Goal: Task Accomplishment & Management: Manage account settings

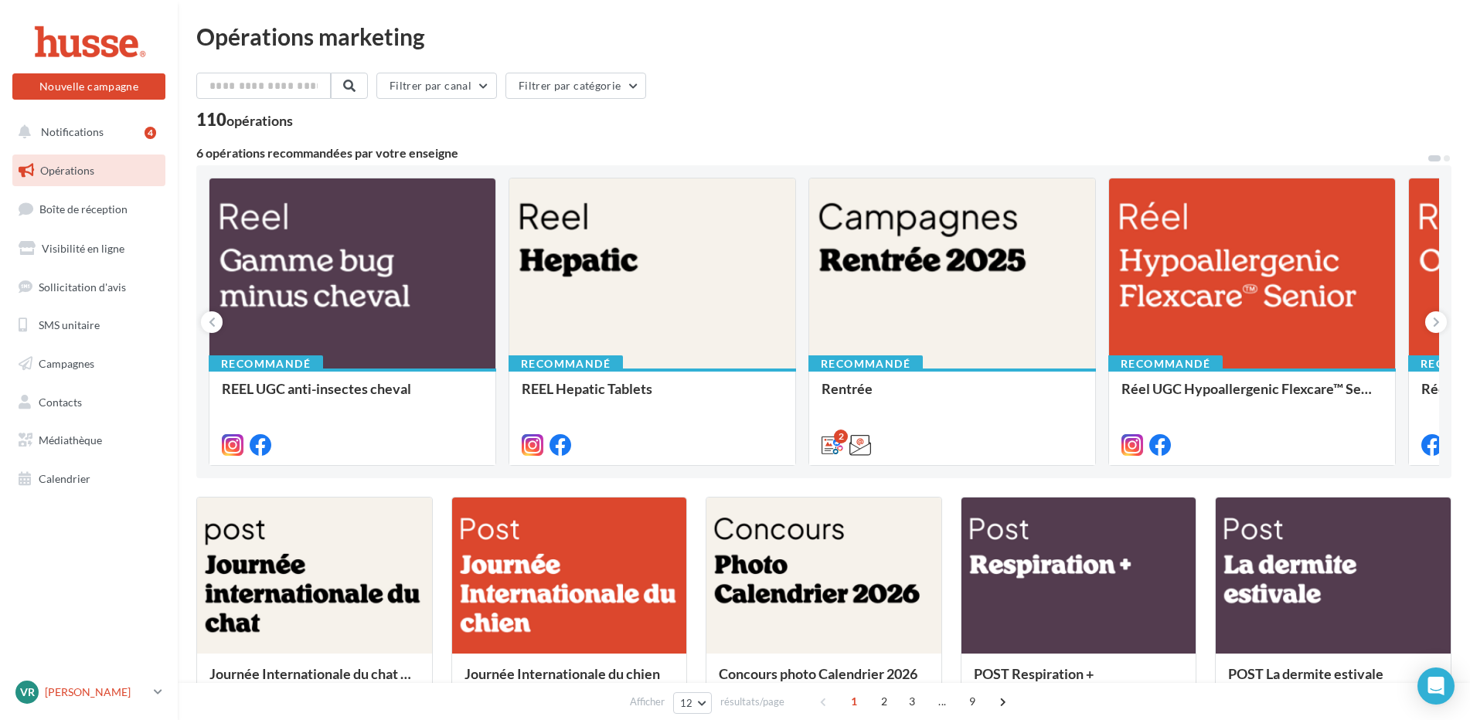
click at [69, 692] on p "[PERSON_NAME]" at bounding box center [96, 692] width 103 height 15
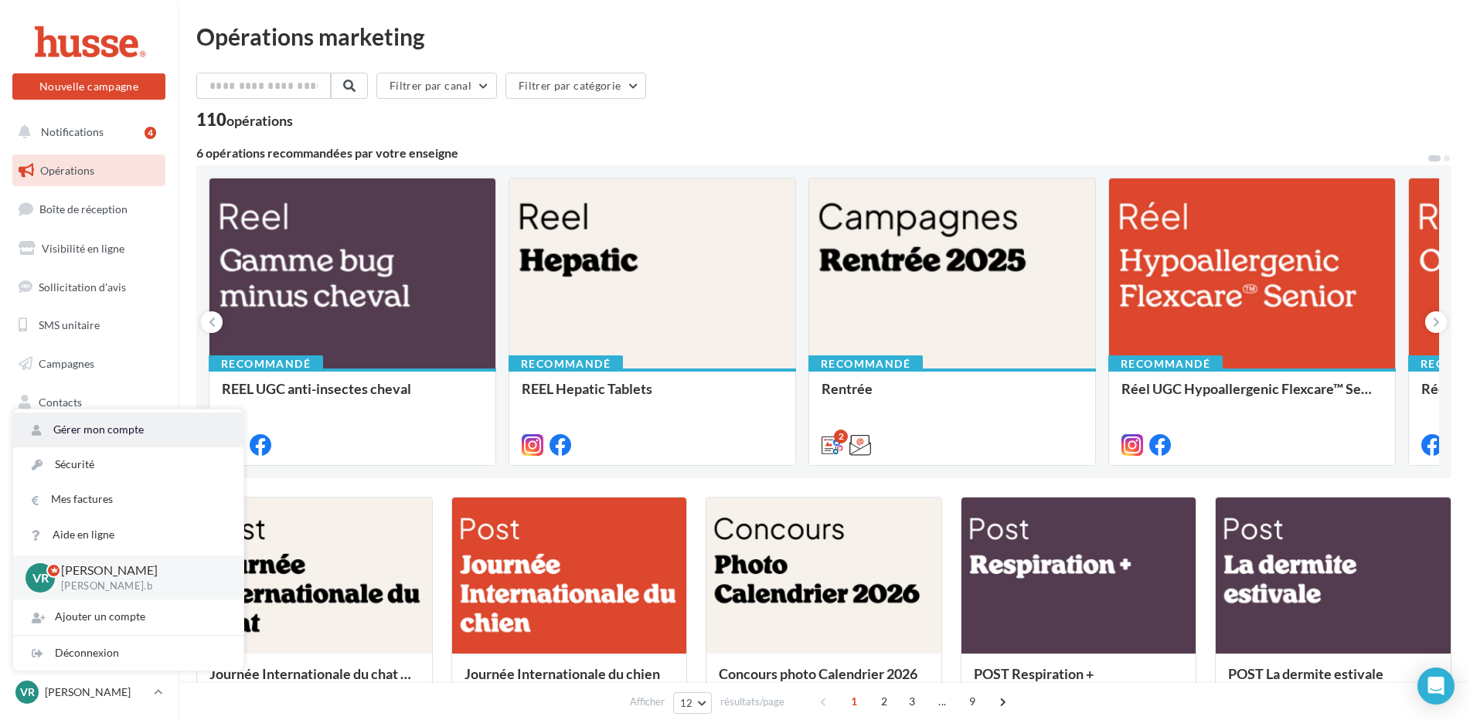
click at [101, 432] on link "Gérer mon compte" at bounding box center [128, 430] width 230 height 35
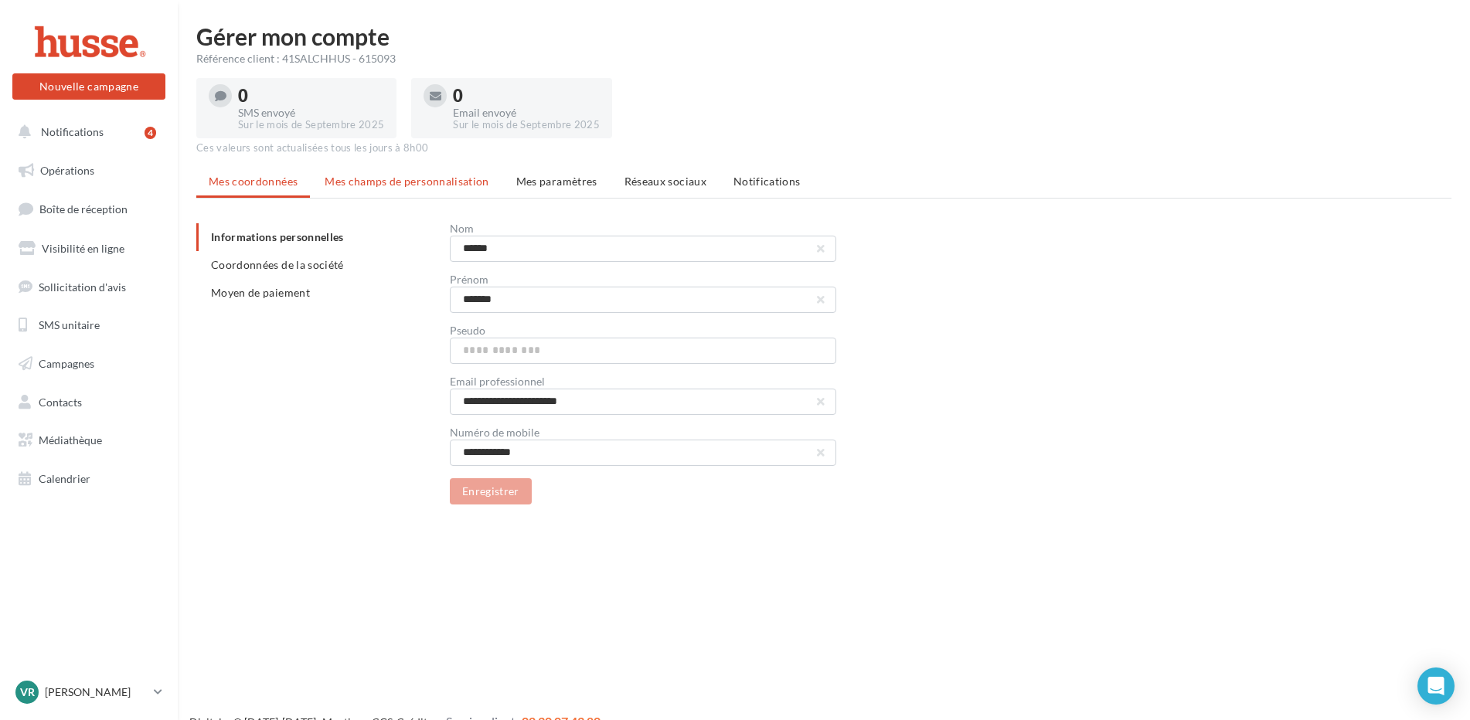
click at [423, 178] on span "Mes champs de personnalisation" at bounding box center [407, 181] width 165 height 13
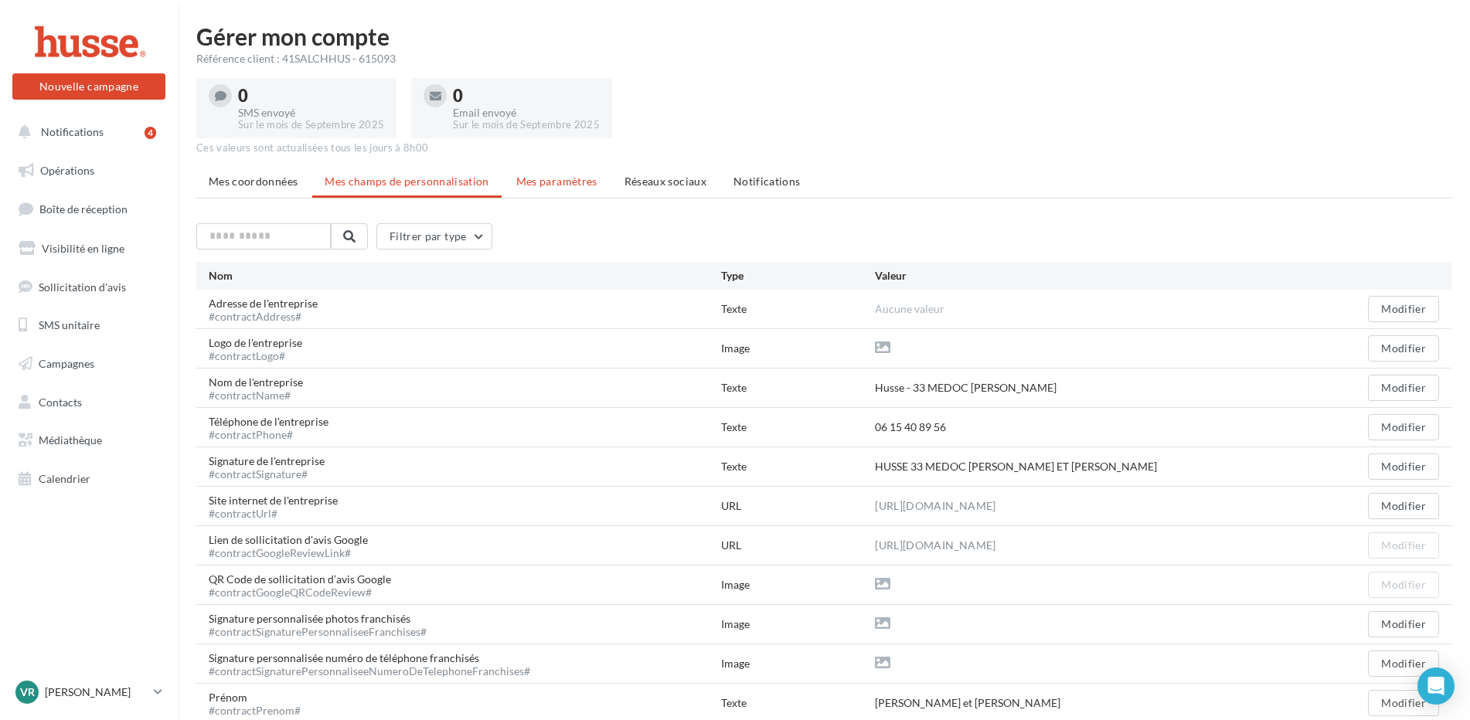
click at [569, 182] on span "Mes paramètres" at bounding box center [556, 181] width 81 height 13
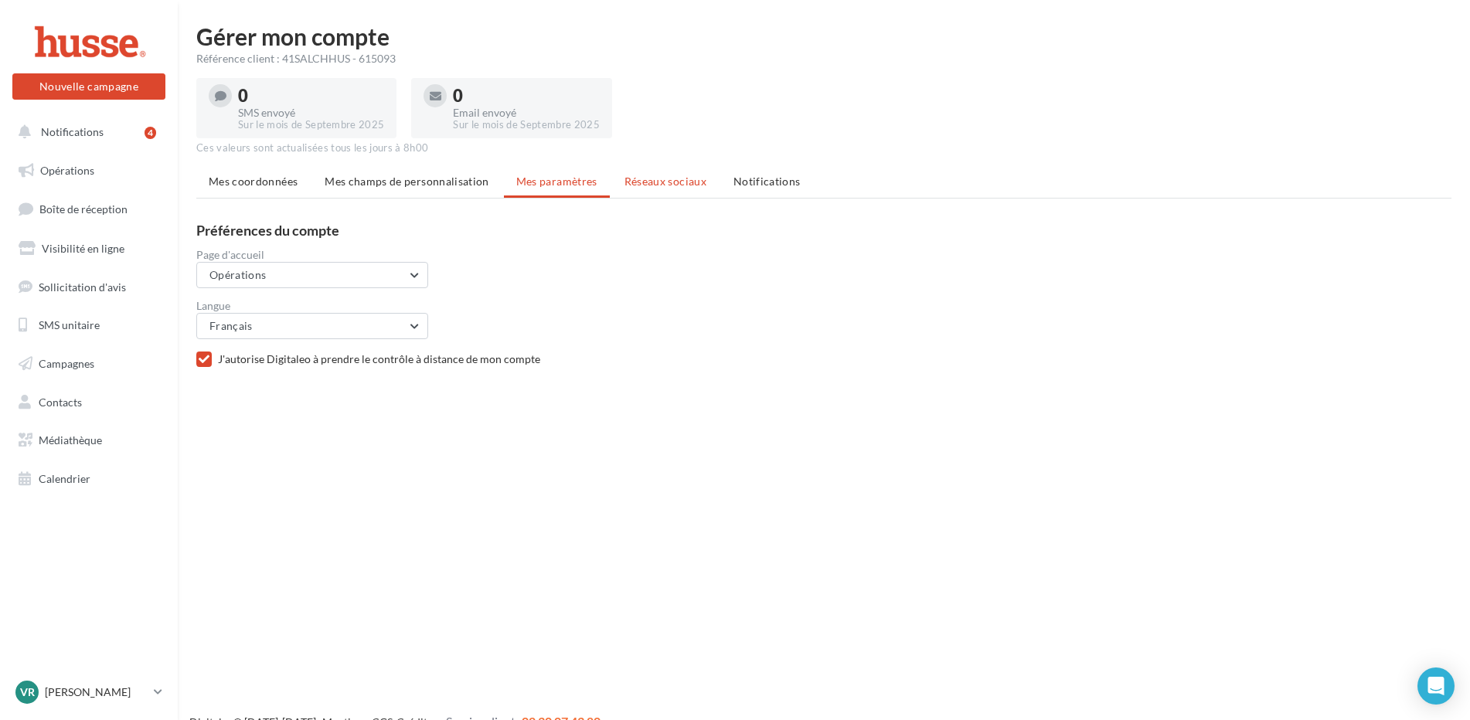
click at [630, 180] on span "Réseaux sociaux" at bounding box center [665, 181] width 82 height 13
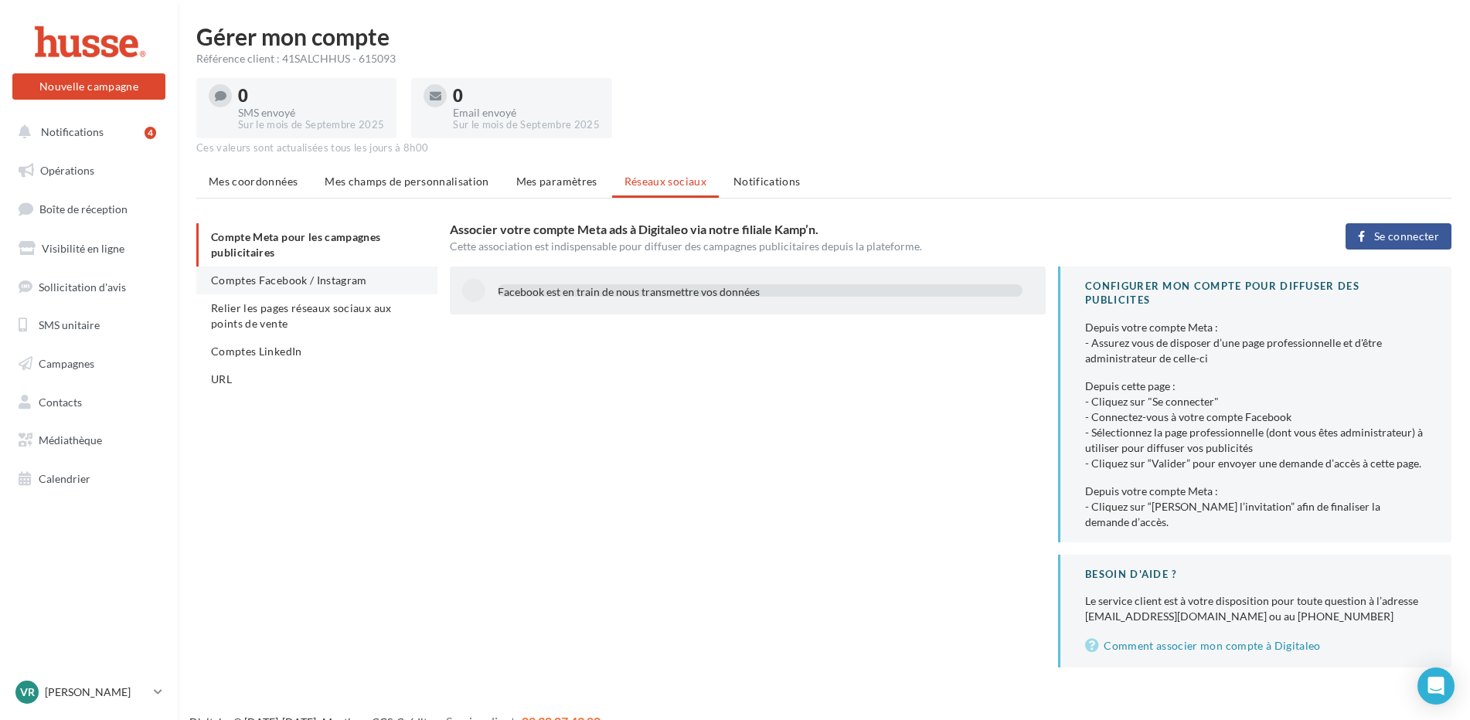
click at [260, 285] on span "Comptes Facebook / Instagram" at bounding box center [289, 280] width 156 height 13
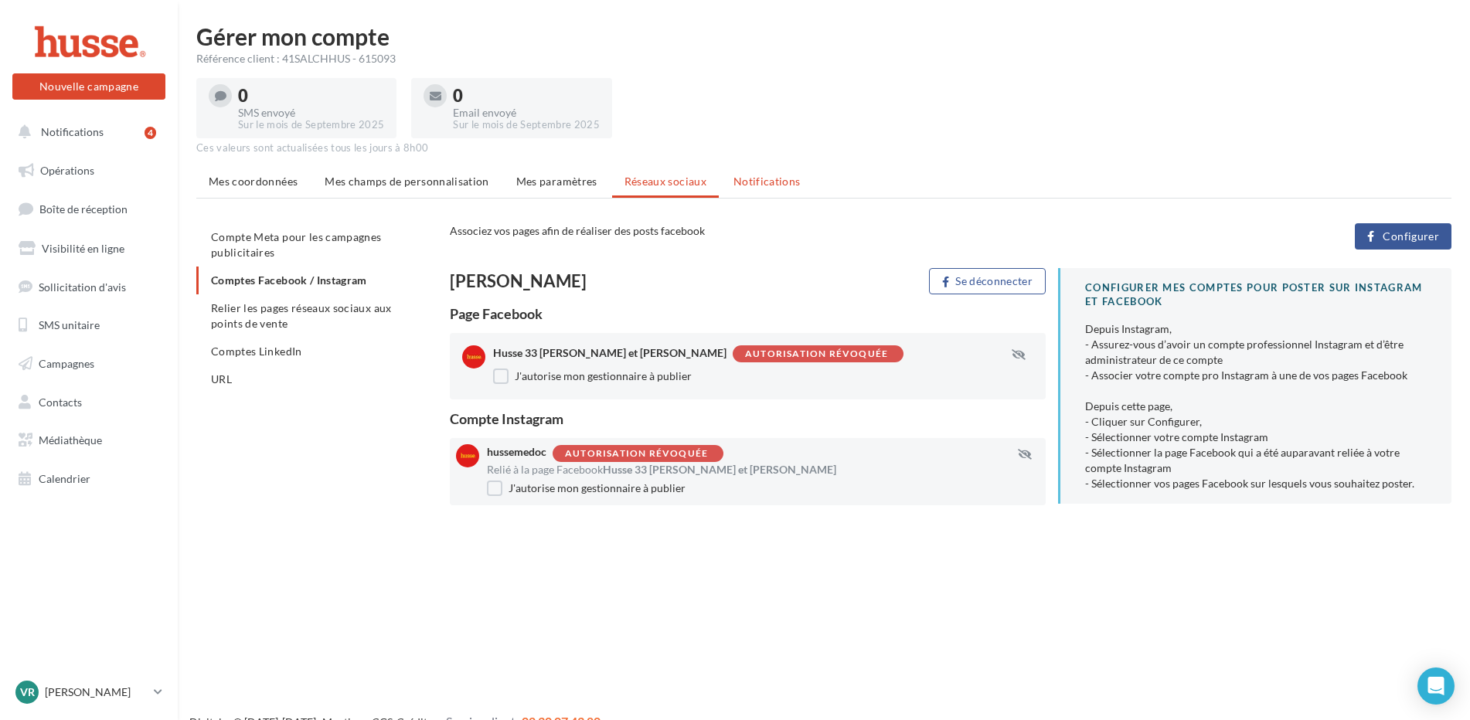
click at [762, 178] on span "Notifications" at bounding box center [766, 181] width 67 height 13
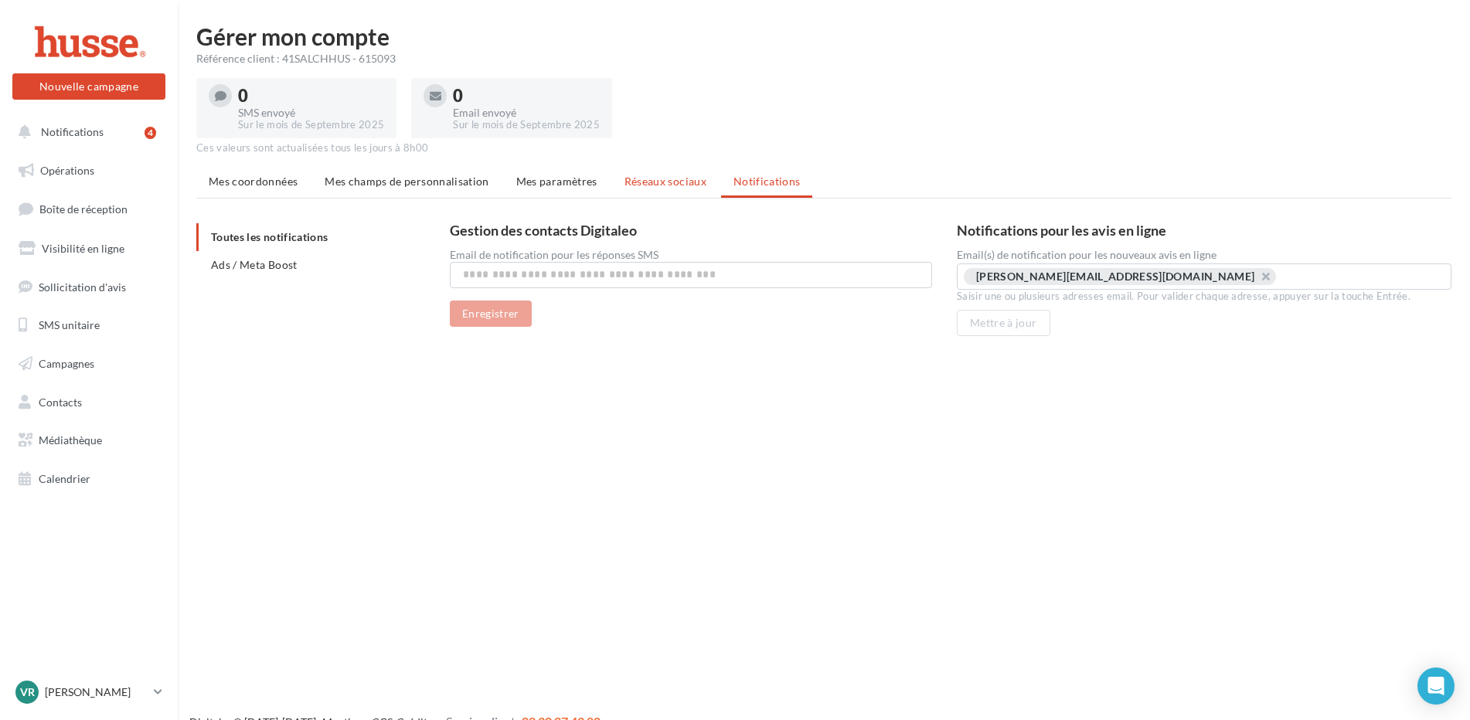
click at [650, 188] on li "Réseaux sociaux" at bounding box center [665, 182] width 107 height 28
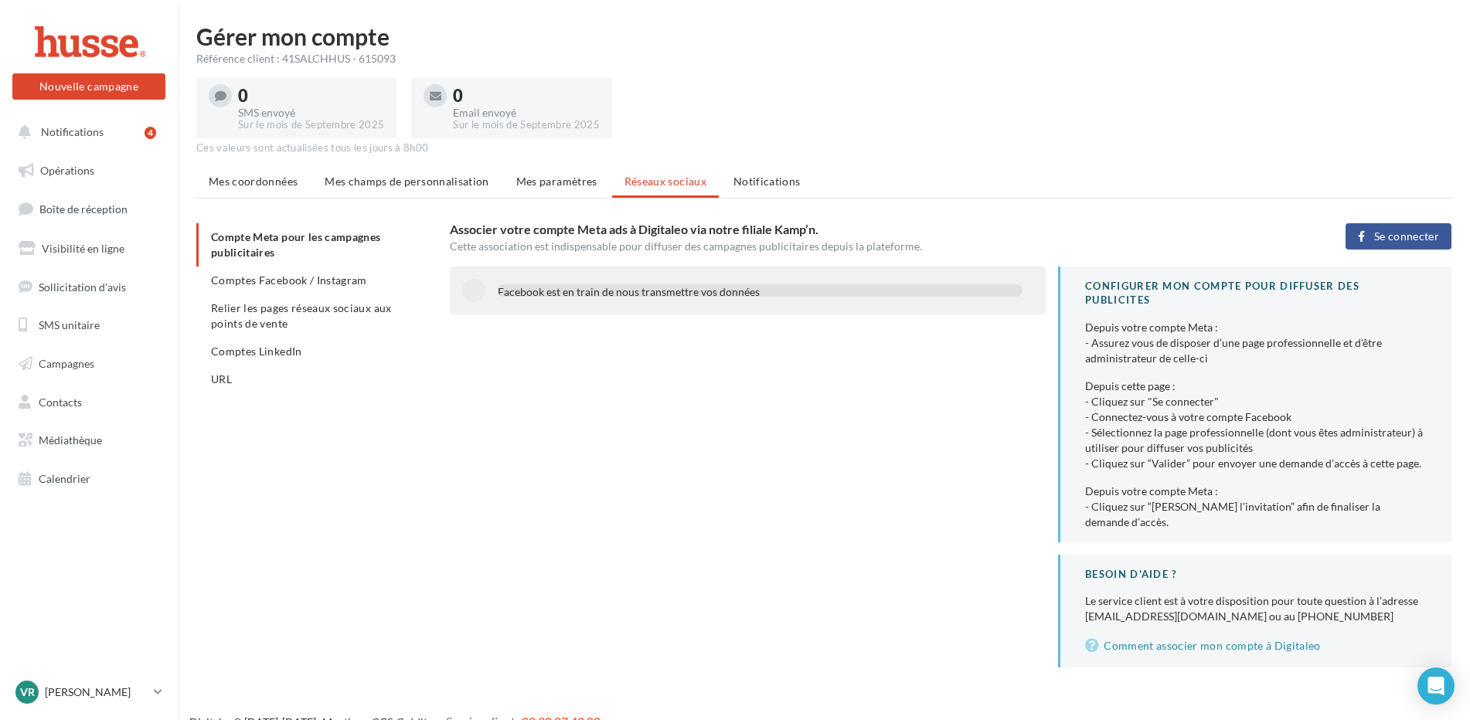
click at [467, 291] on div at bounding box center [473, 290] width 23 height 23
click at [82, 137] on span "Notifications" at bounding box center [72, 131] width 63 height 13
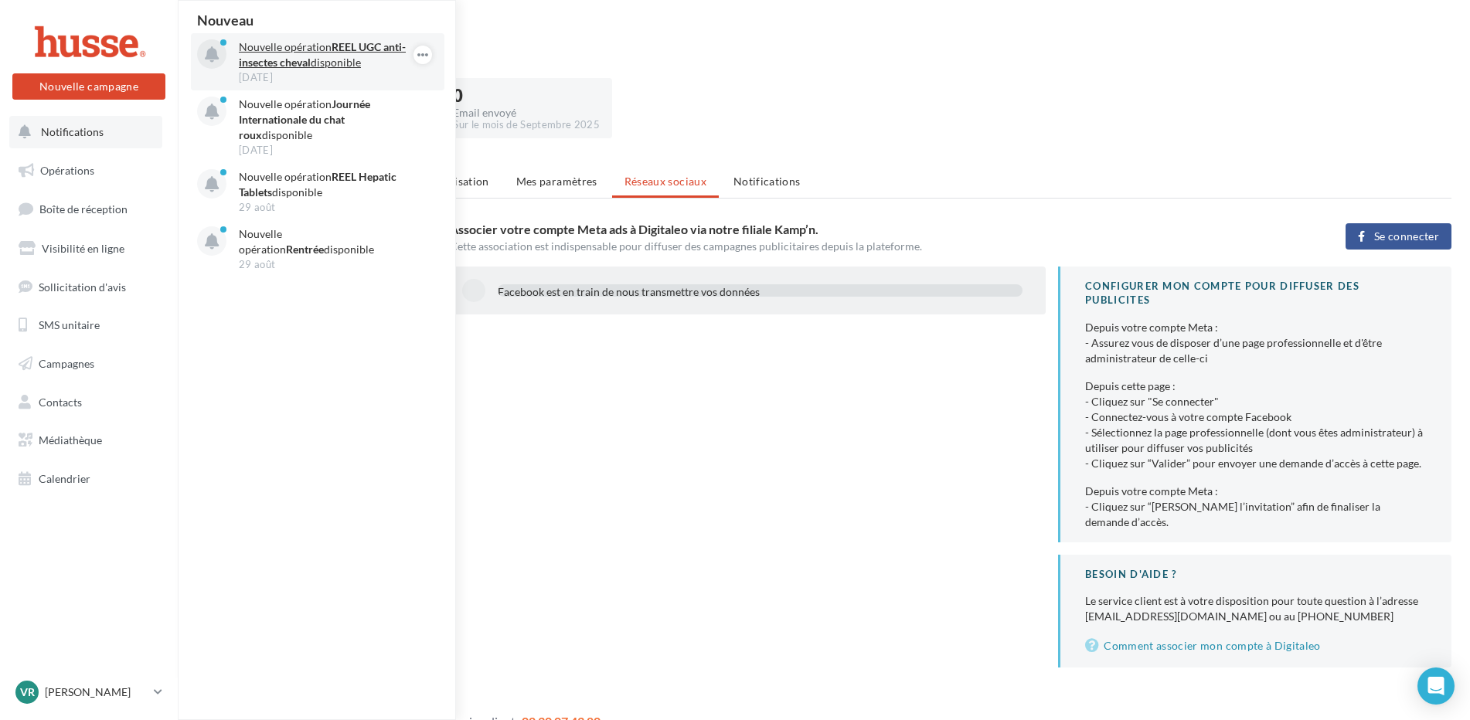
click at [318, 70] on div "08 sept." at bounding box center [328, 77] width 179 height 14
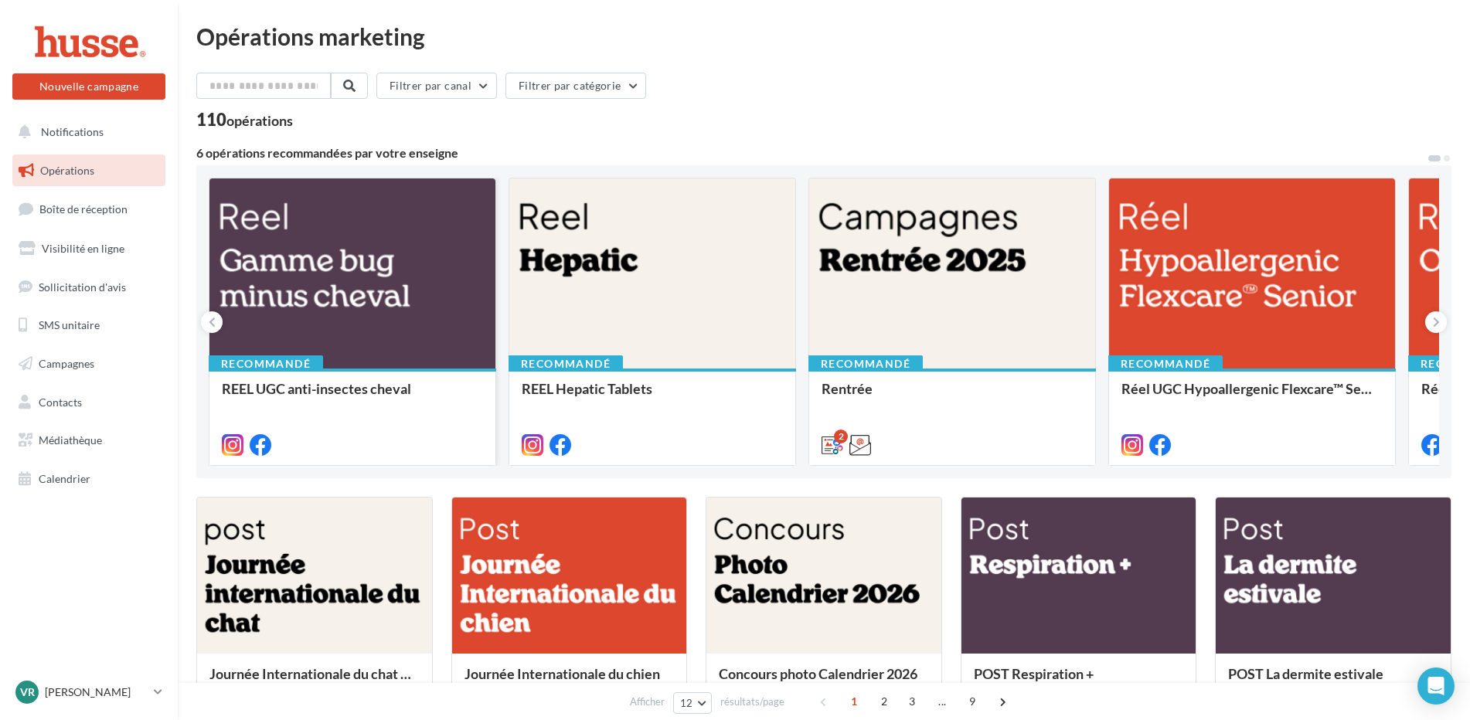
click at [307, 277] on div at bounding box center [352, 274] width 286 height 192
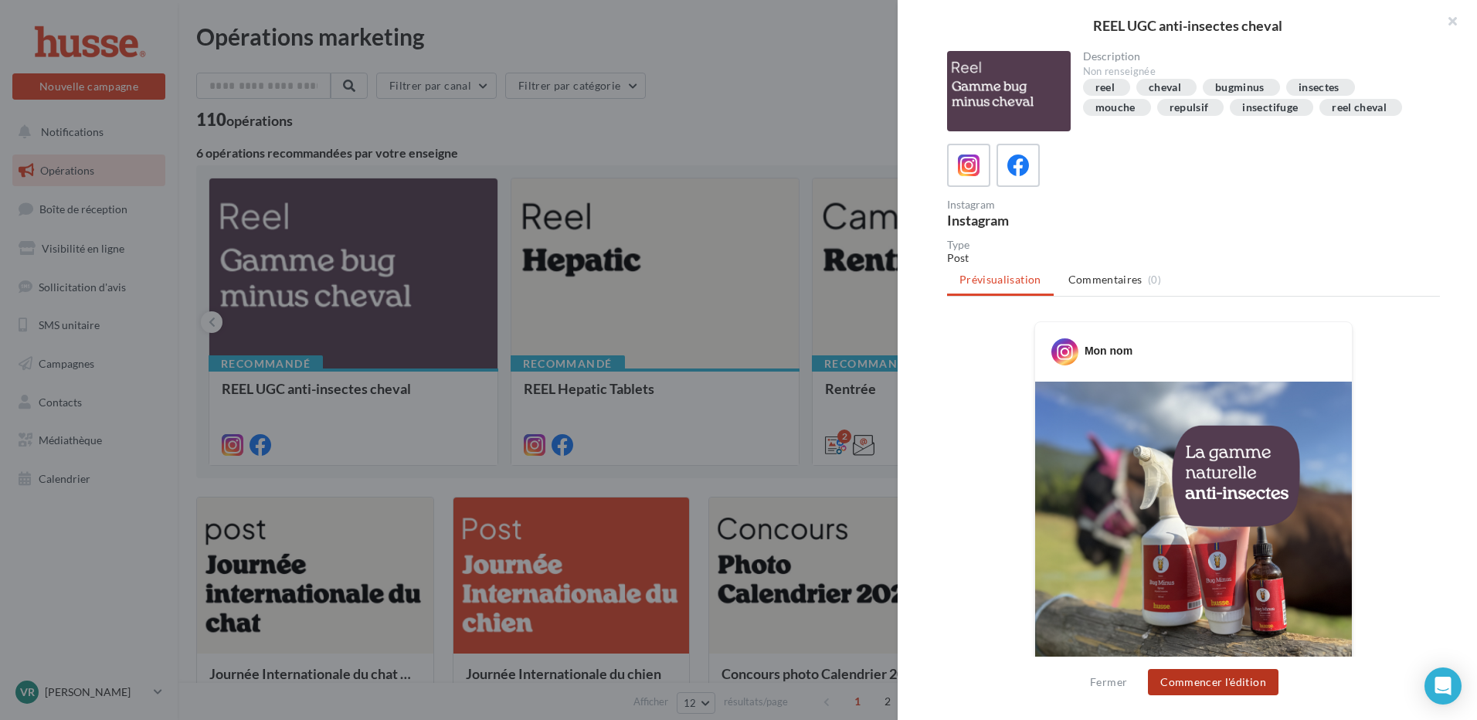
click at [1175, 688] on button "Commencer l'édition" at bounding box center [1213, 682] width 131 height 26
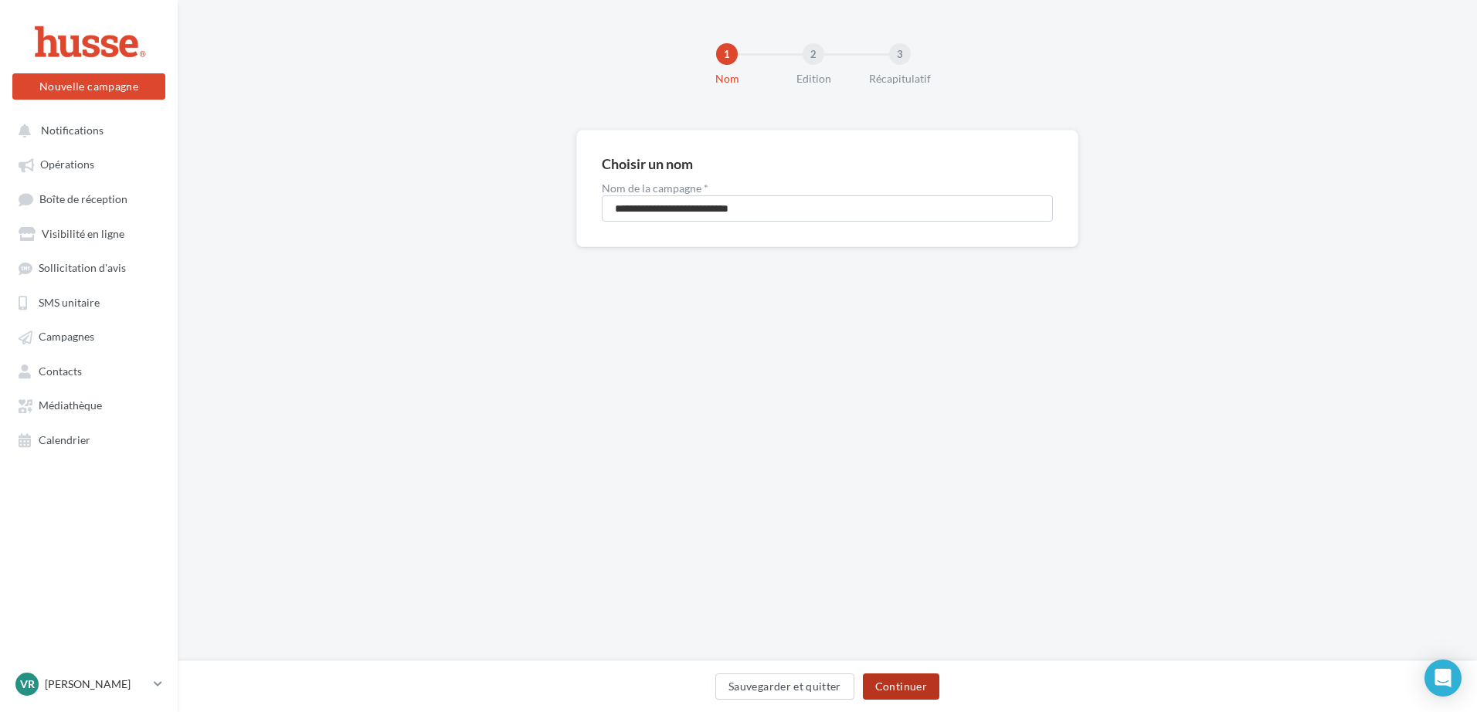
click at [909, 695] on button "Continuer" at bounding box center [901, 687] width 76 height 26
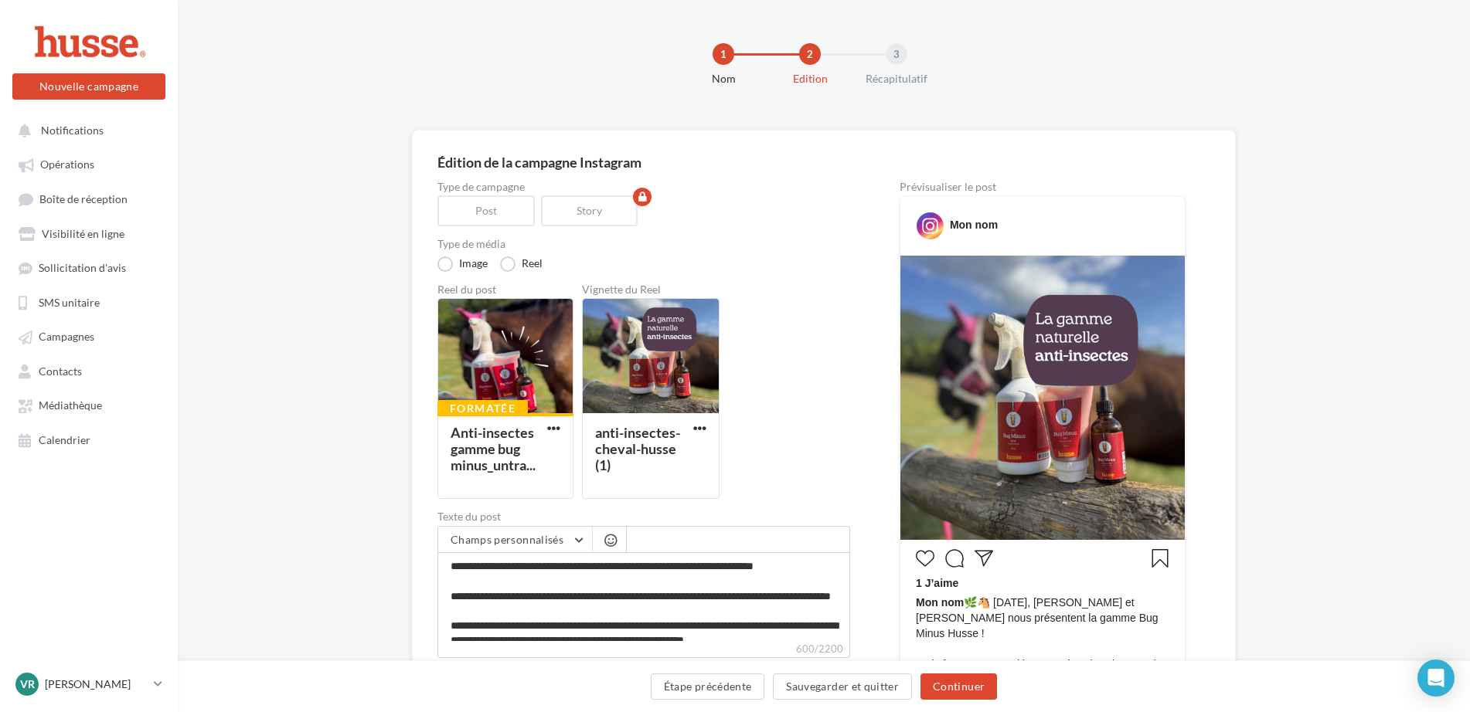
scroll to position [419, 0]
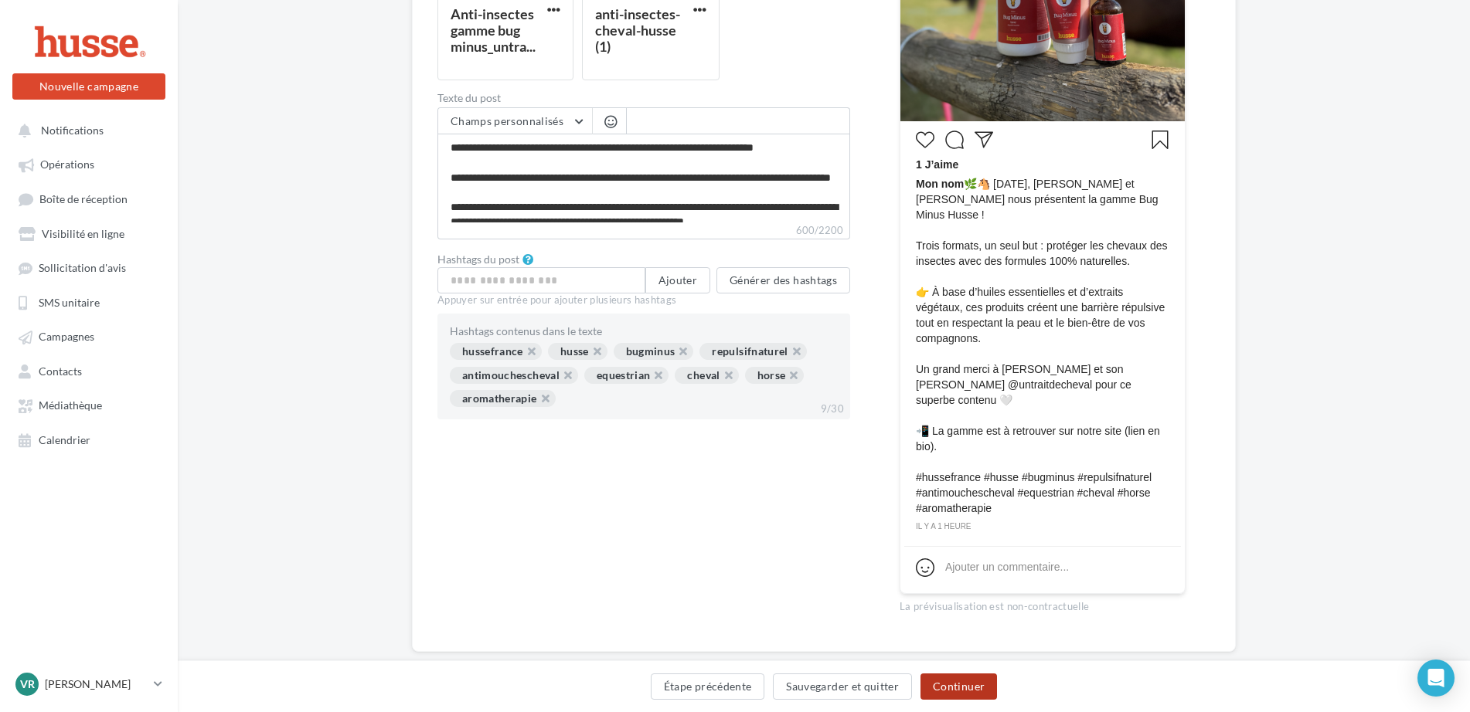
click at [971, 685] on button "Continuer" at bounding box center [958, 687] width 76 height 26
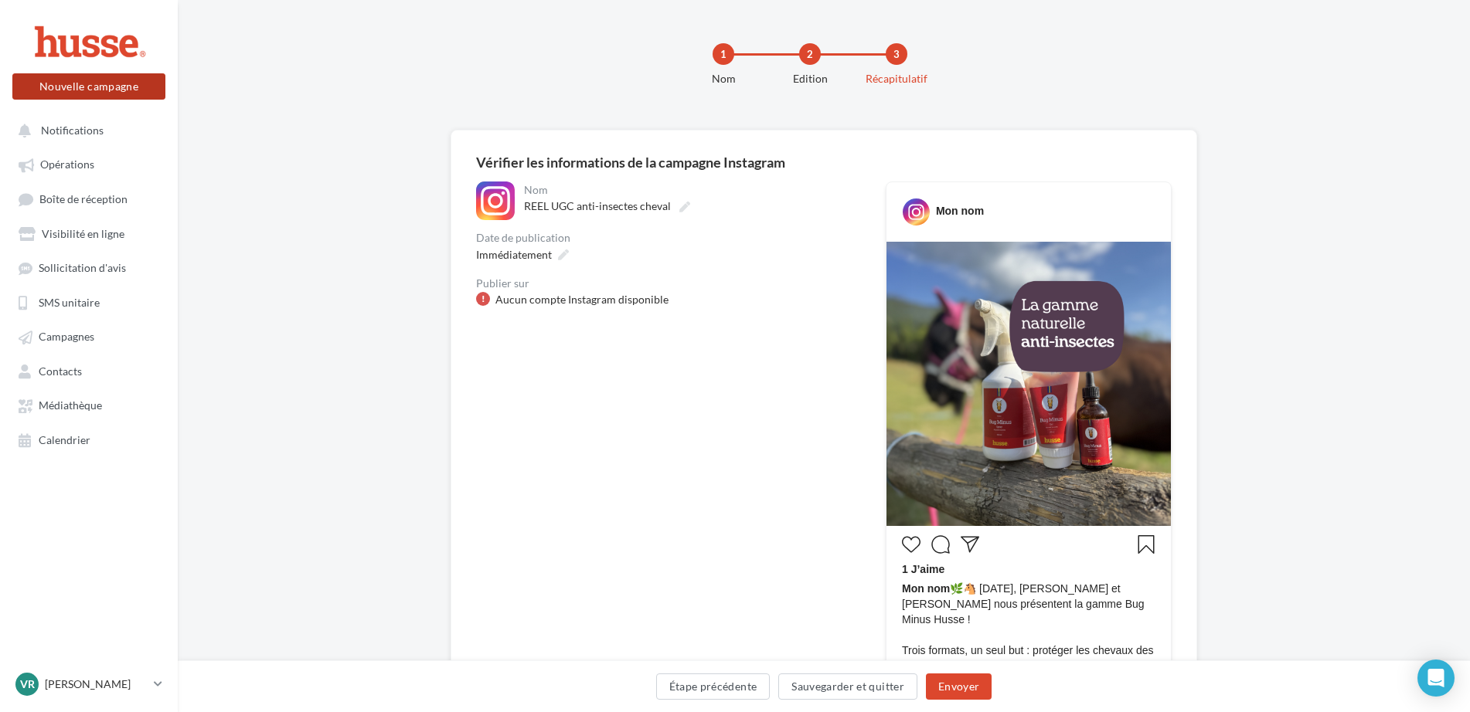
click at [73, 87] on button "Nouvelle campagne" at bounding box center [88, 86] width 153 height 26
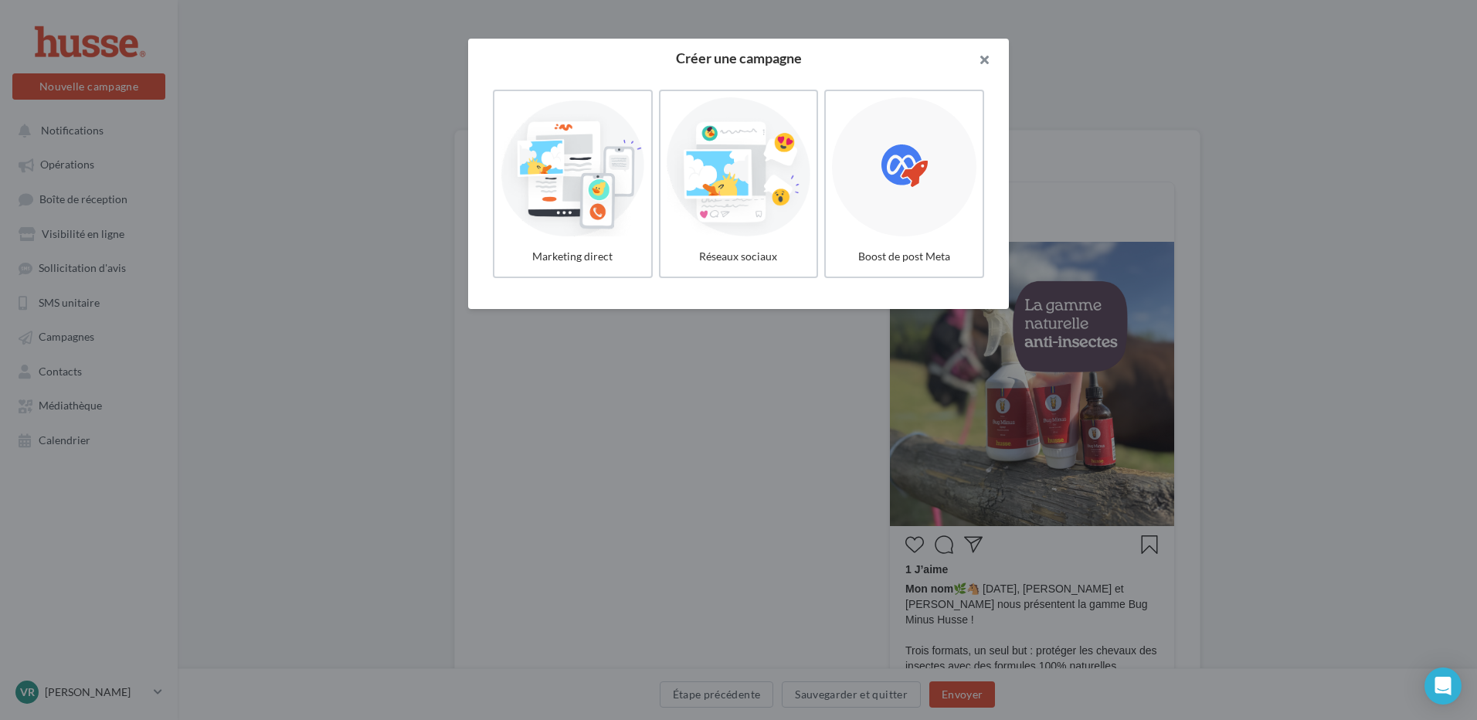
click at [991, 63] on button "button" at bounding box center [978, 62] width 62 height 46
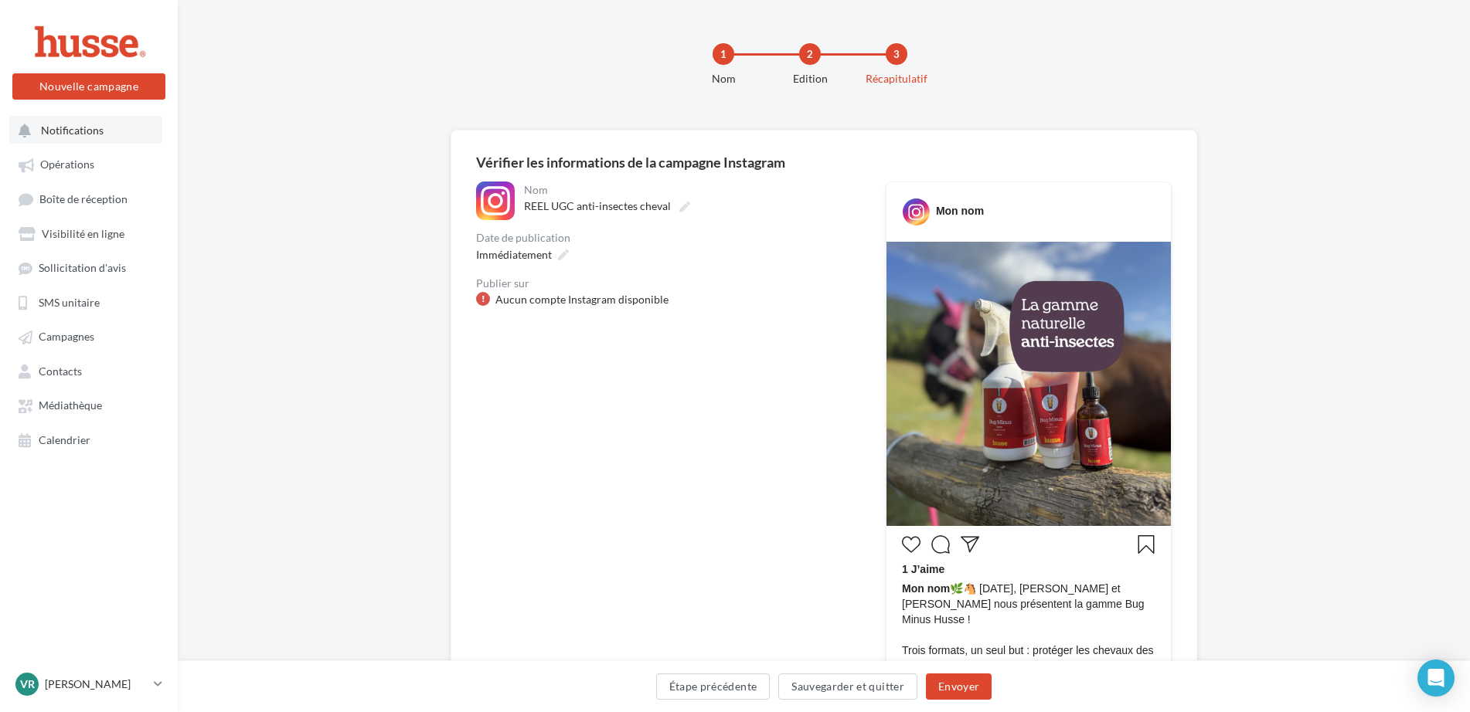
click at [68, 134] on span "Notifications" at bounding box center [72, 130] width 63 height 13
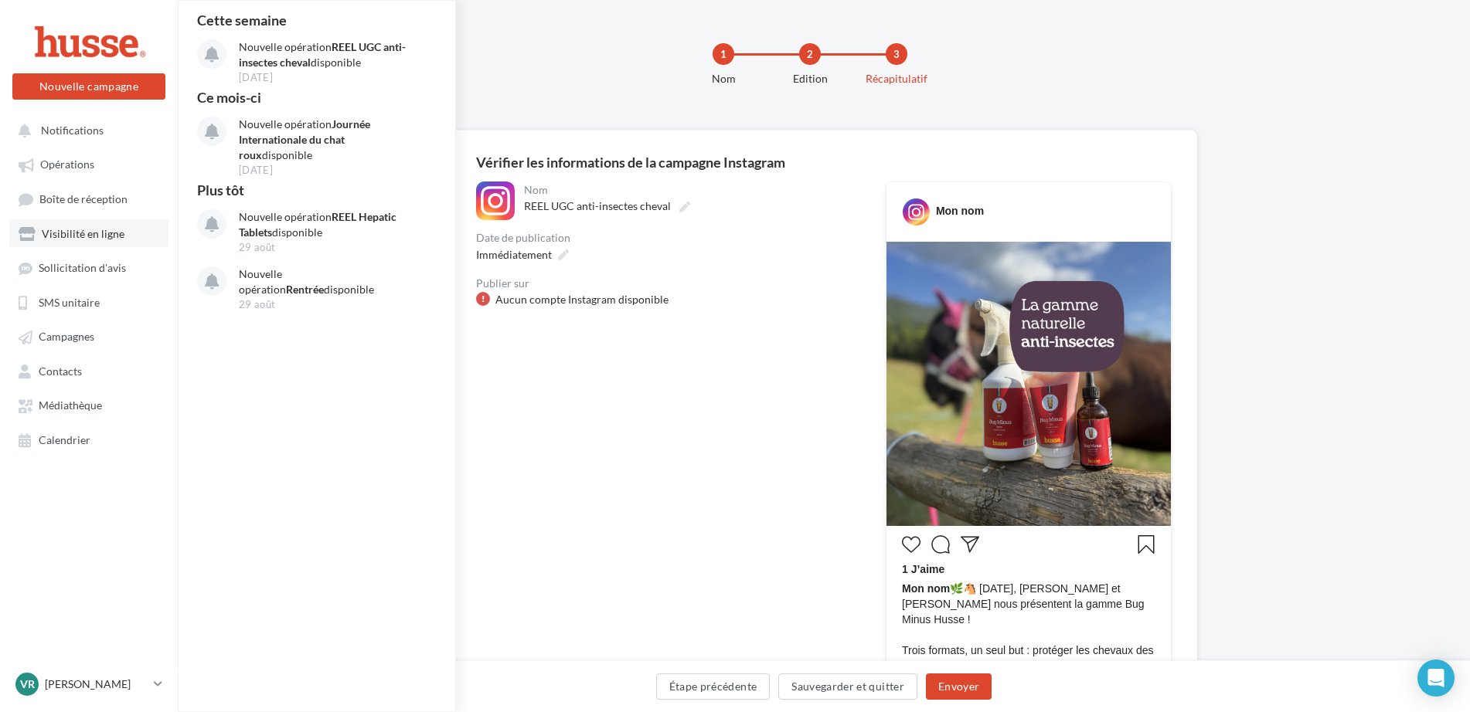
click at [57, 229] on span "Visibilité en ligne" at bounding box center [83, 233] width 83 height 13
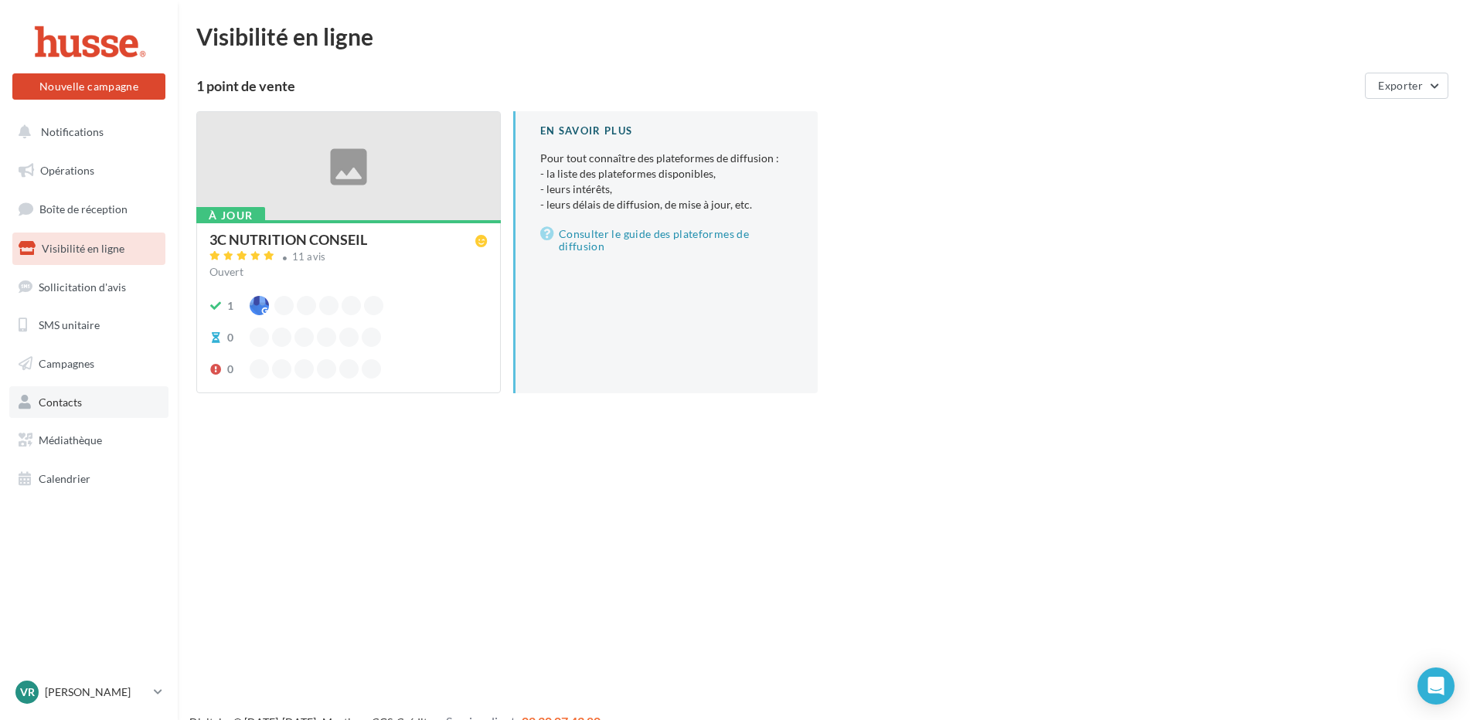
click at [66, 399] on span "Contacts" at bounding box center [60, 402] width 43 height 13
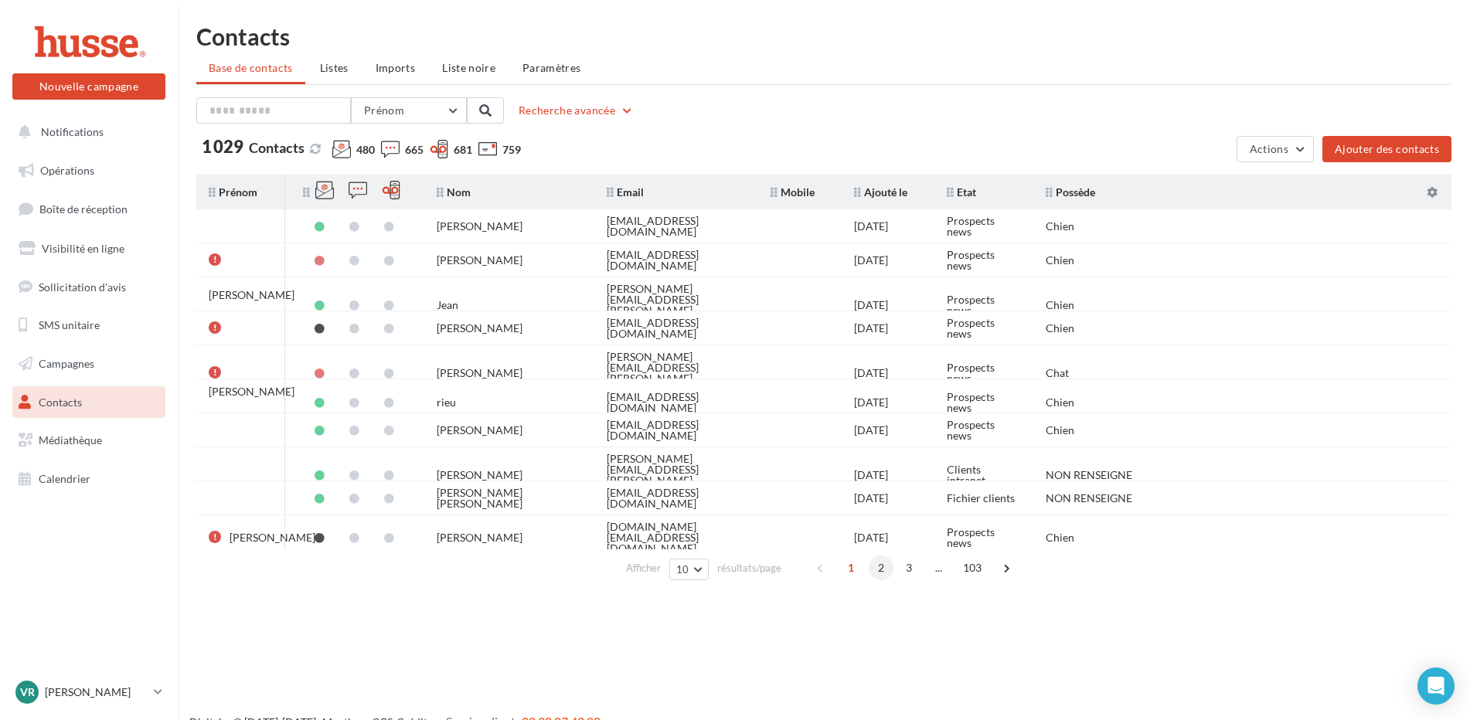
click at [880, 569] on span "2" at bounding box center [881, 568] width 25 height 25
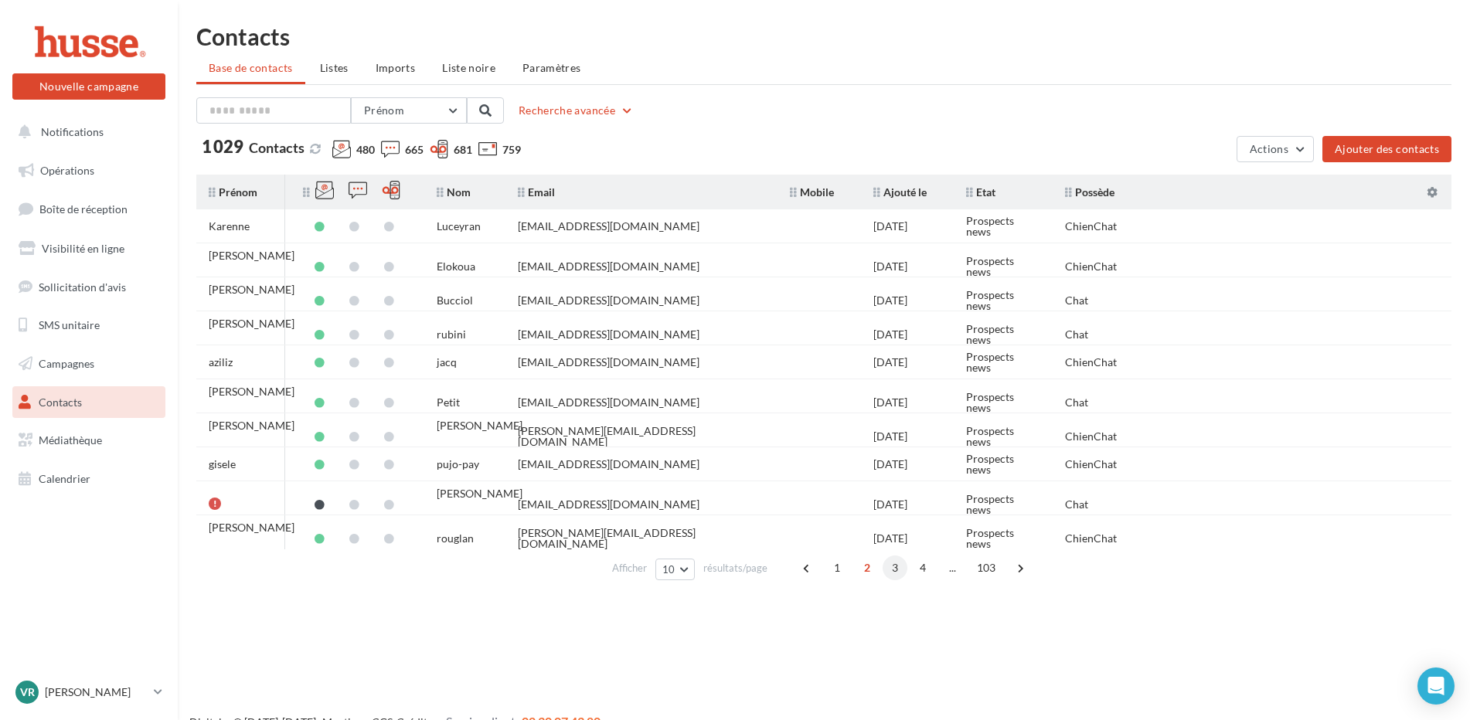
click at [893, 563] on span "3" at bounding box center [894, 568] width 25 height 25
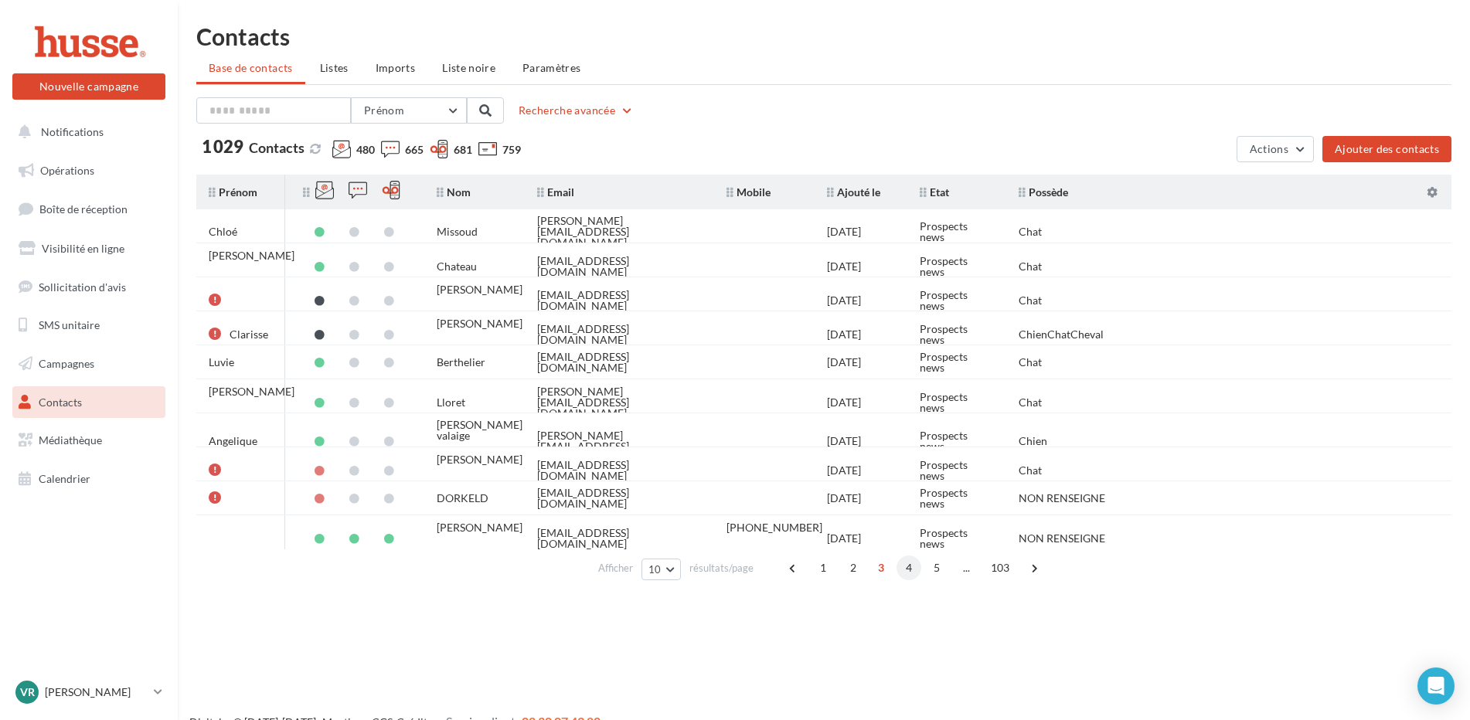
click at [909, 563] on span "4" at bounding box center [908, 568] width 25 height 25
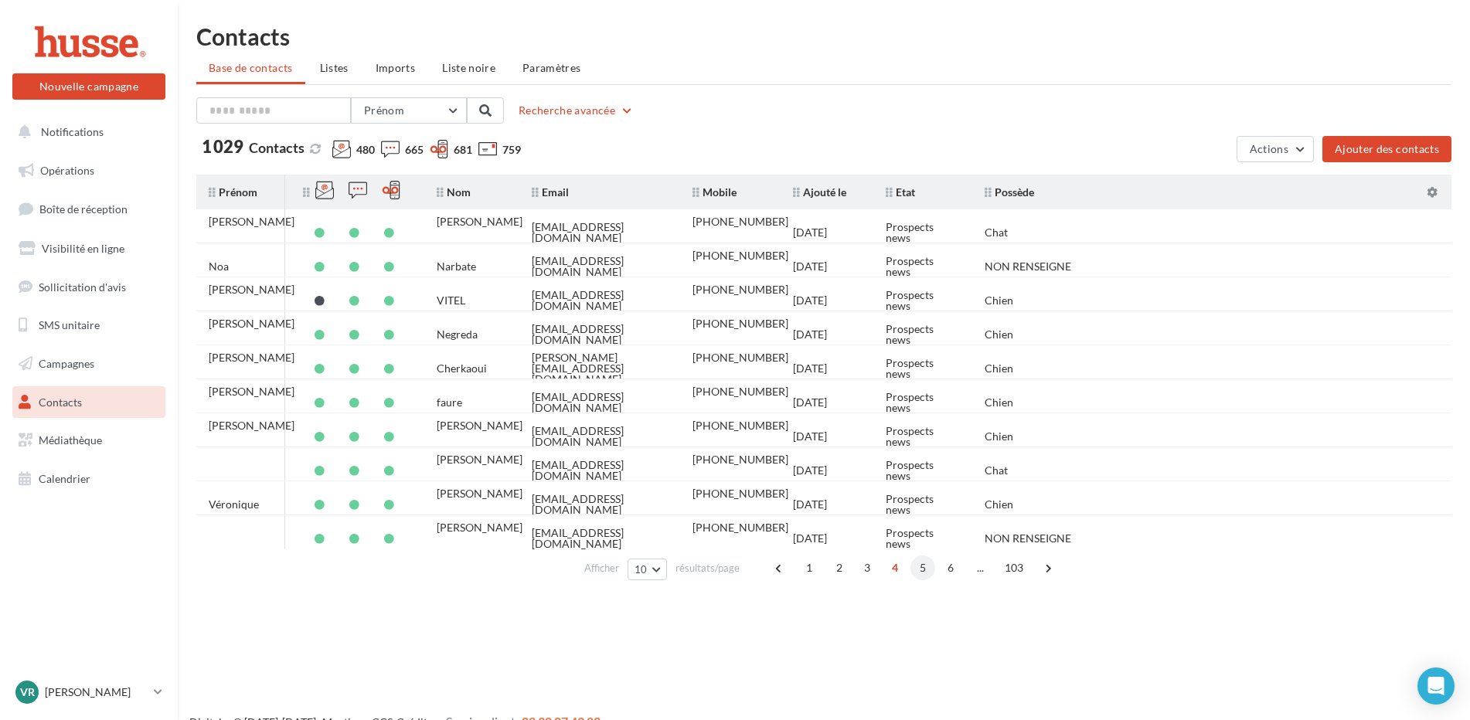
click at [923, 565] on span "5" at bounding box center [922, 568] width 25 height 25
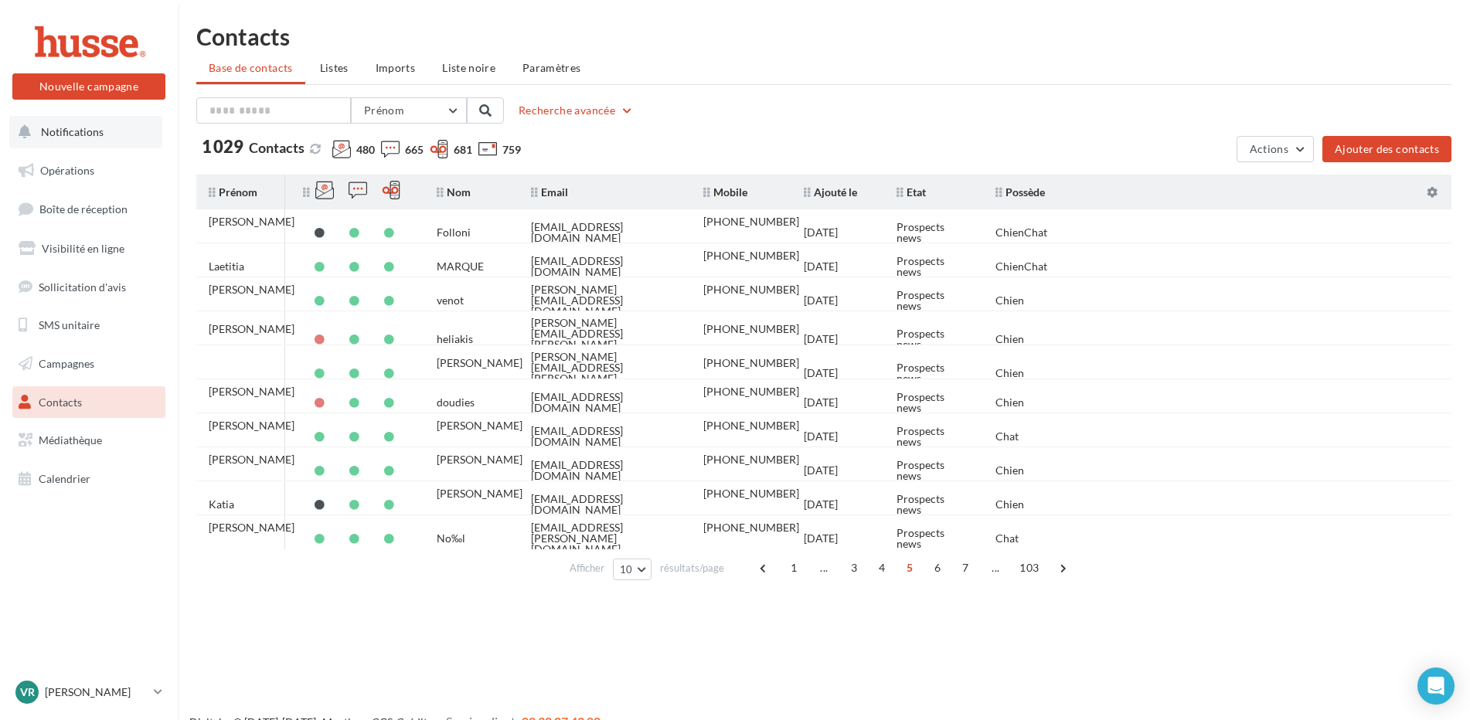
click at [60, 134] on span "Notifications" at bounding box center [72, 131] width 63 height 13
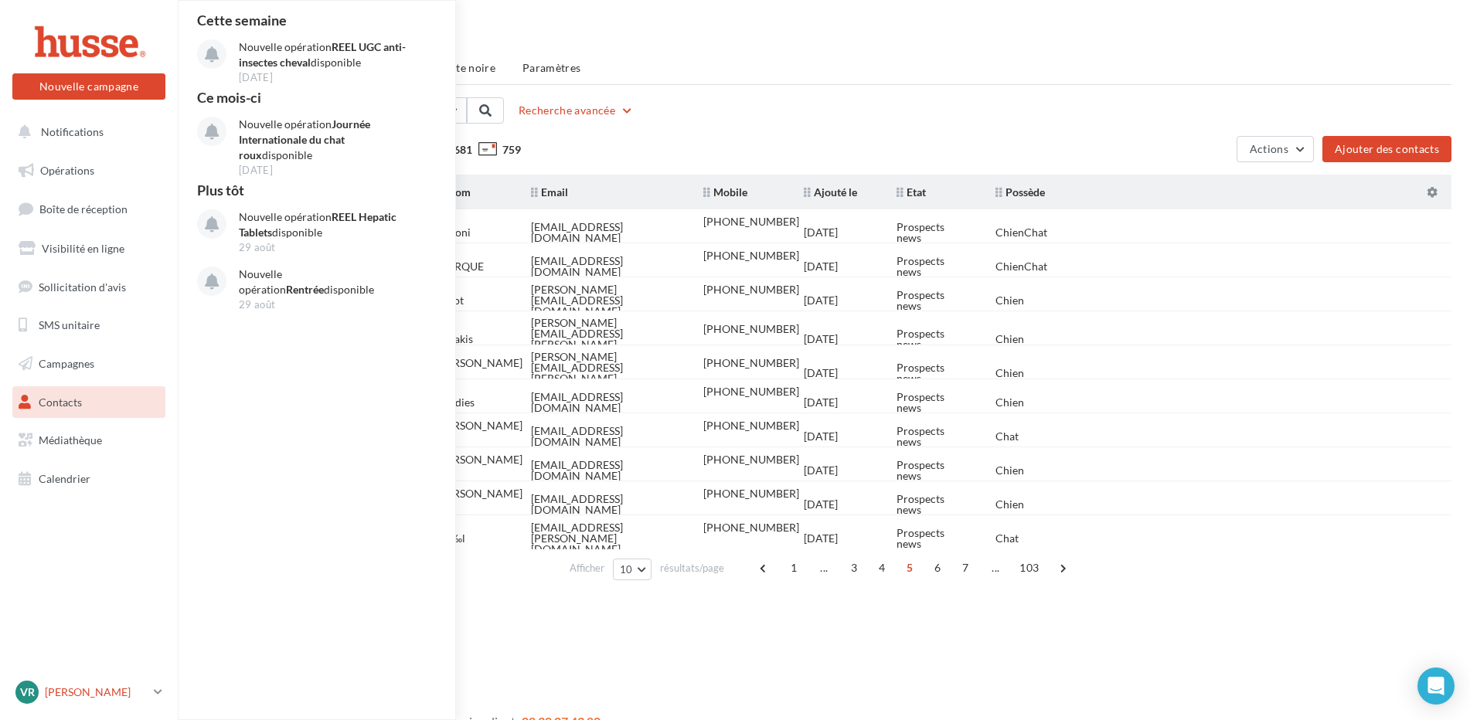
click at [49, 684] on div "Vr Valérie BUSCHE valerie.b" at bounding box center [81, 692] width 132 height 23
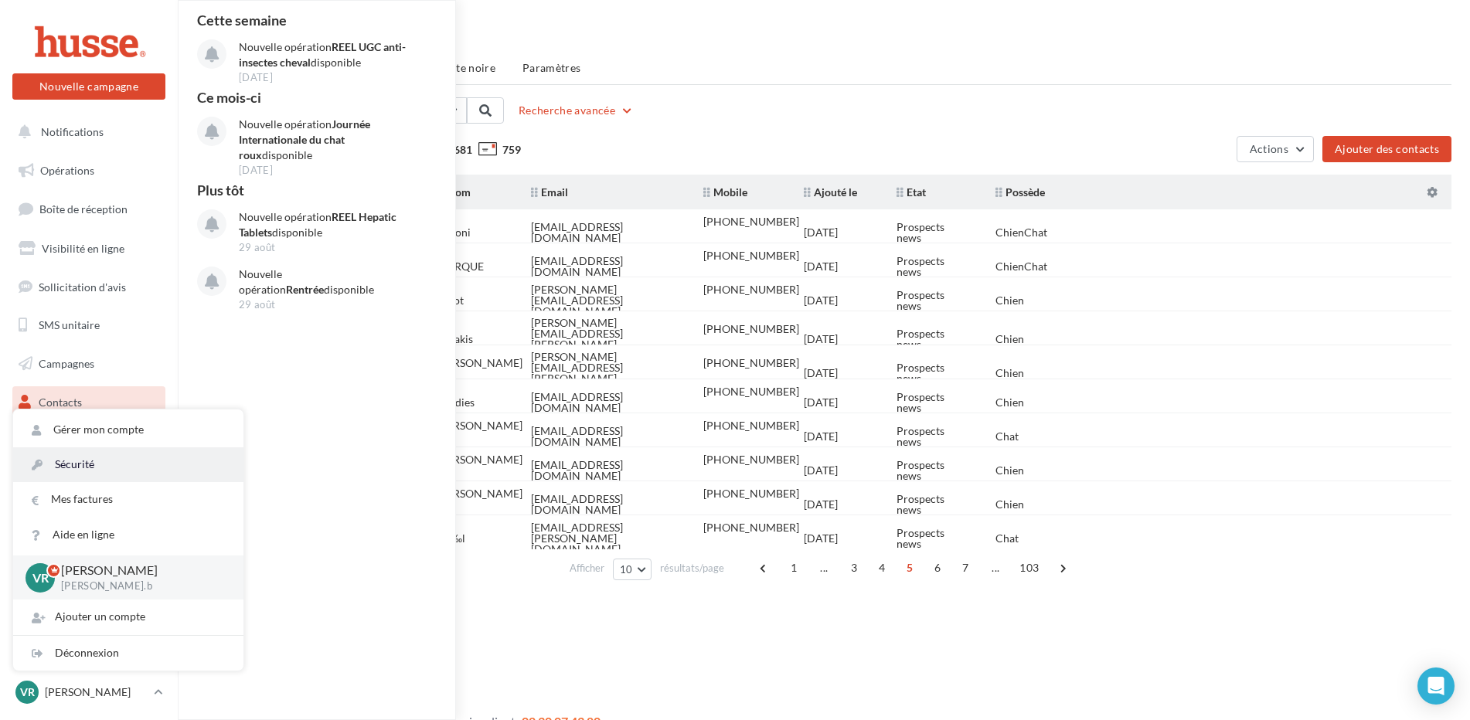
click at [73, 458] on link "Sécurité" at bounding box center [128, 464] width 230 height 35
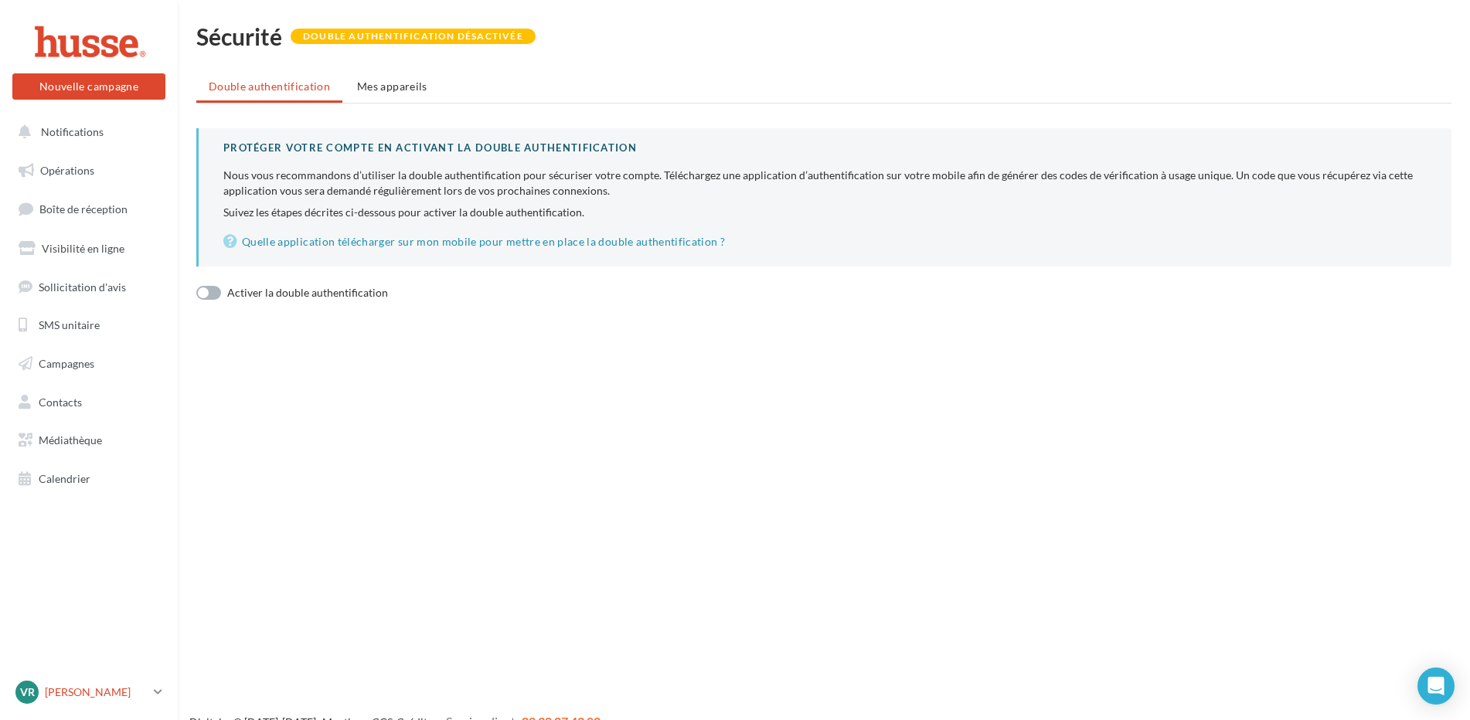
click at [73, 688] on p "[PERSON_NAME]" at bounding box center [96, 692] width 103 height 15
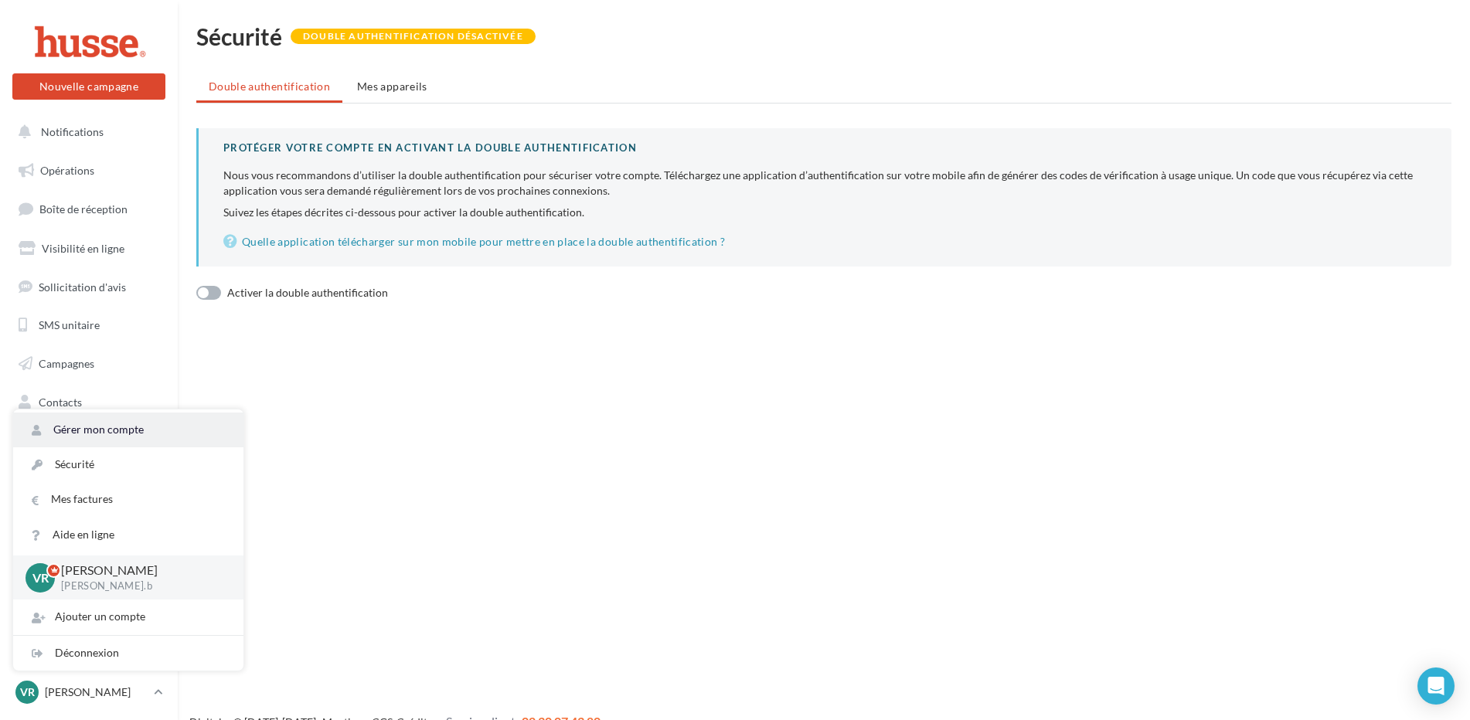
click at [97, 427] on link "Gérer mon compte" at bounding box center [128, 430] width 230 height 35
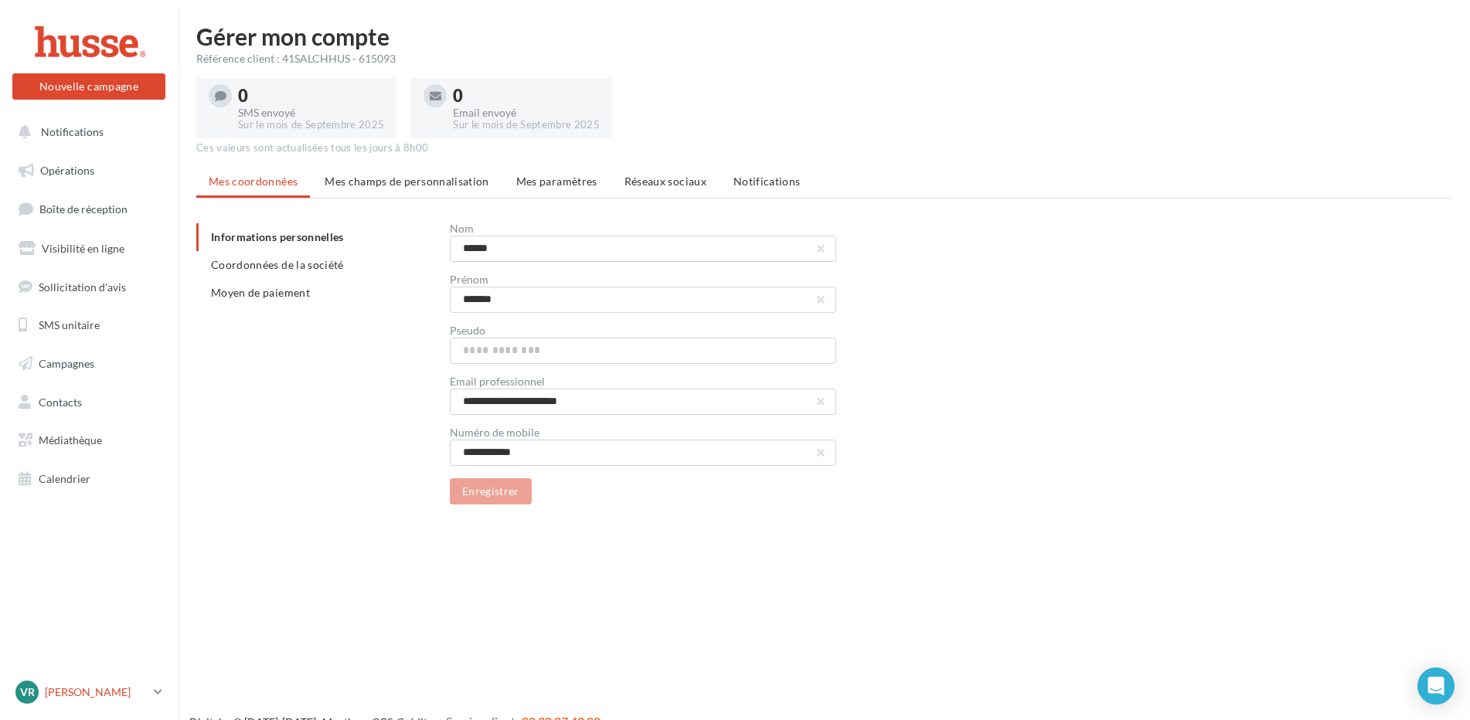
click at [79, 689] on p "[PERSON_NAME]" at bounding box center [96, 692] width 103 height 15
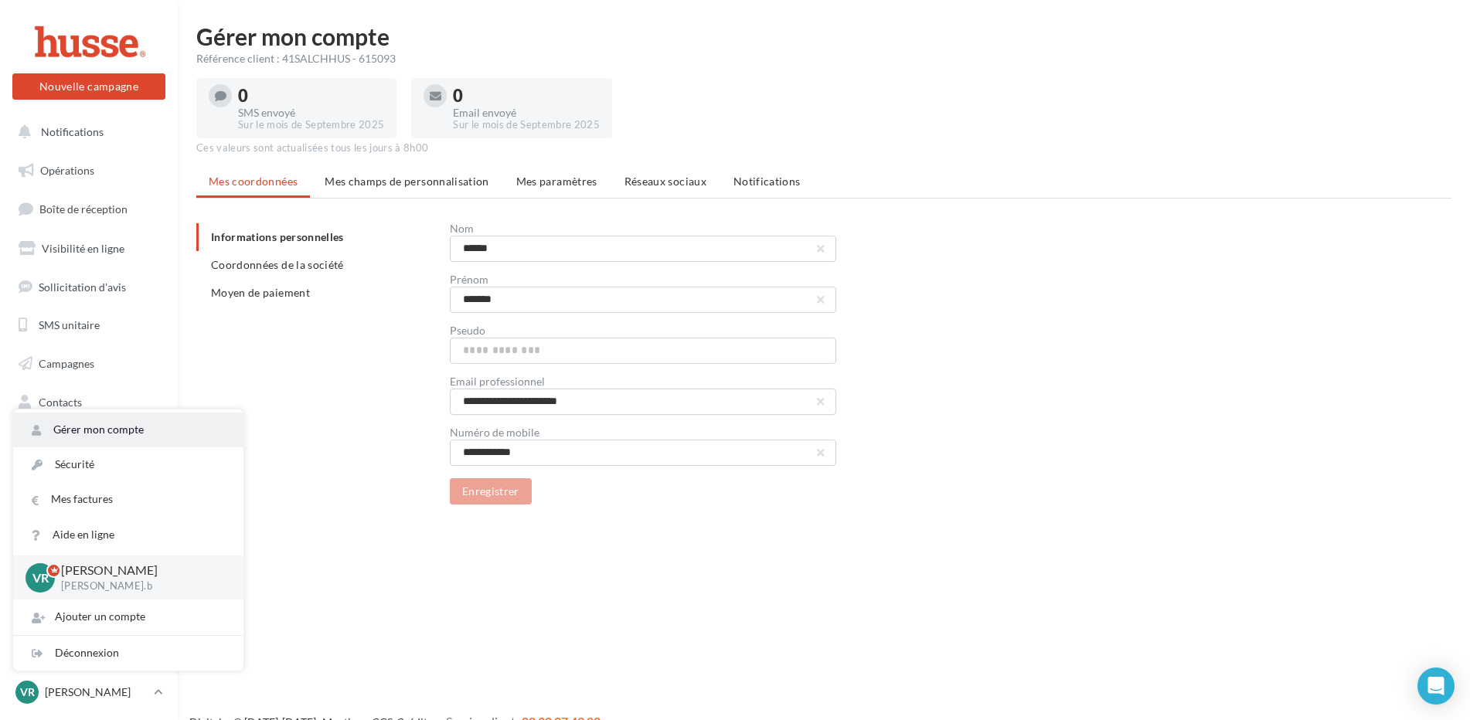
click at [99, 433] on link "Gérer mon compte" at bounding box center [128, 430] width 230 height 35
click at [94, 433] on link "Gérer mon compte" at bounding box center [128, 430] width 230 height 35
click at [68, 576] on p "[PERSON_NAME]" at bounding box center [140, 571] width 158 height 18
click at [73, 574] on p "[PERSON_NAME]" at bounding box center [140, 571] width 158 height 18
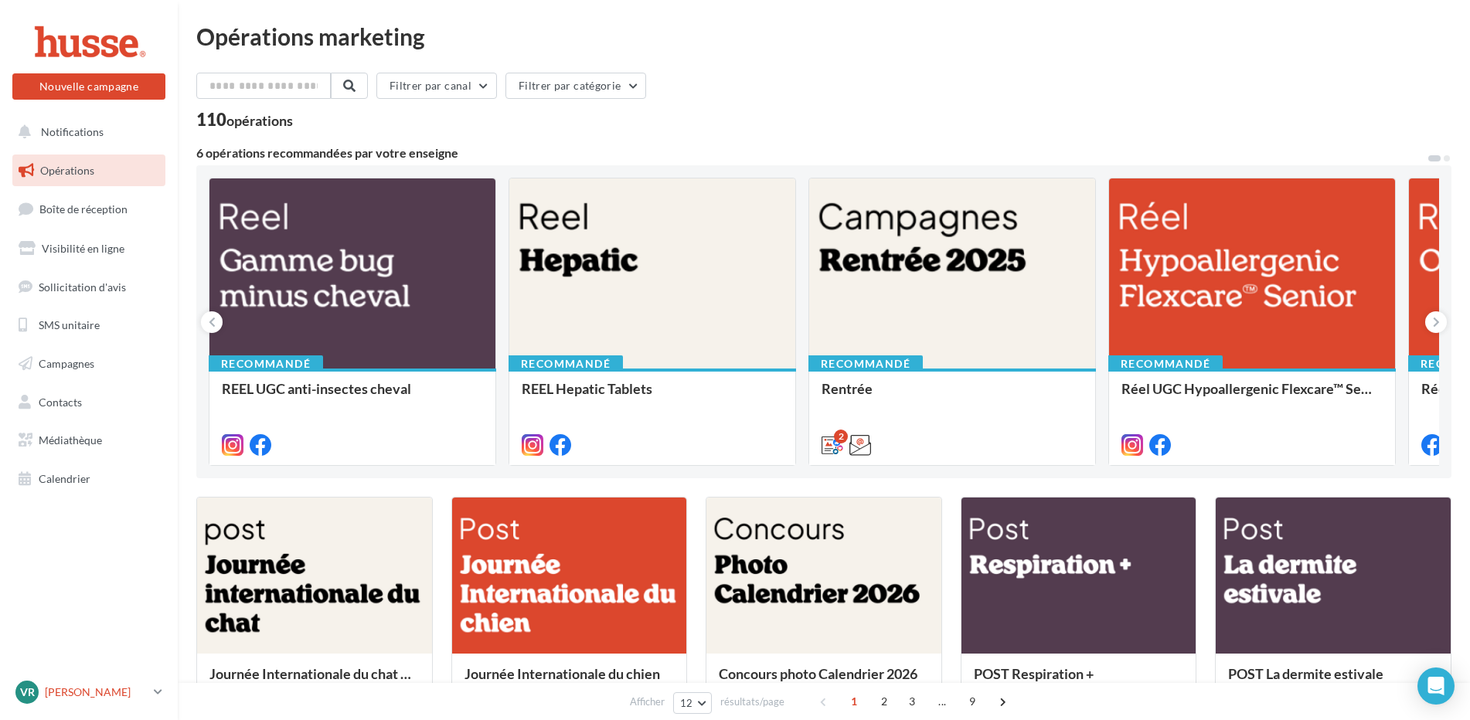
click at [72, 695] on p "[PERSON_NAME]" at bounding box center [96, 692] width 103 height 15
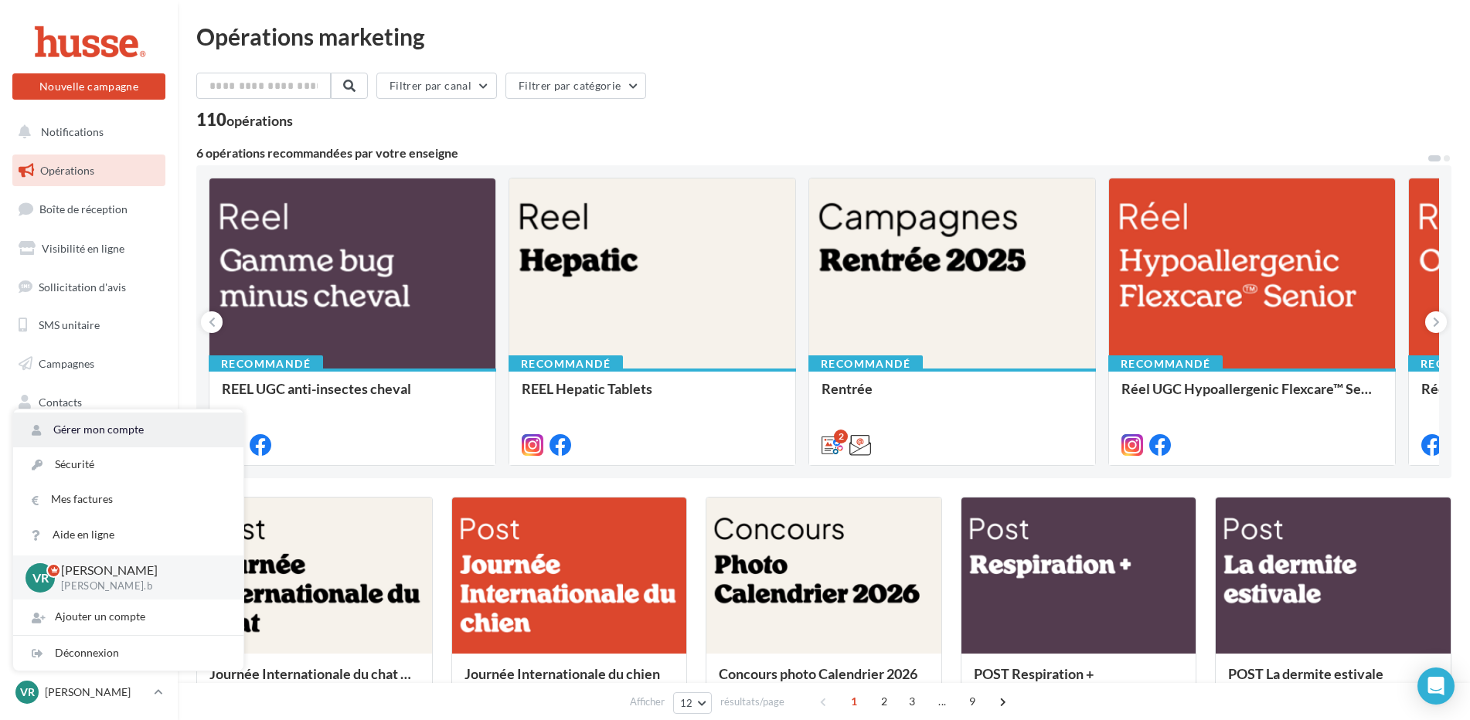
click at [93, 436] on link "Gérer mon compte" at bounding box center [128, 430] width 230 height 35
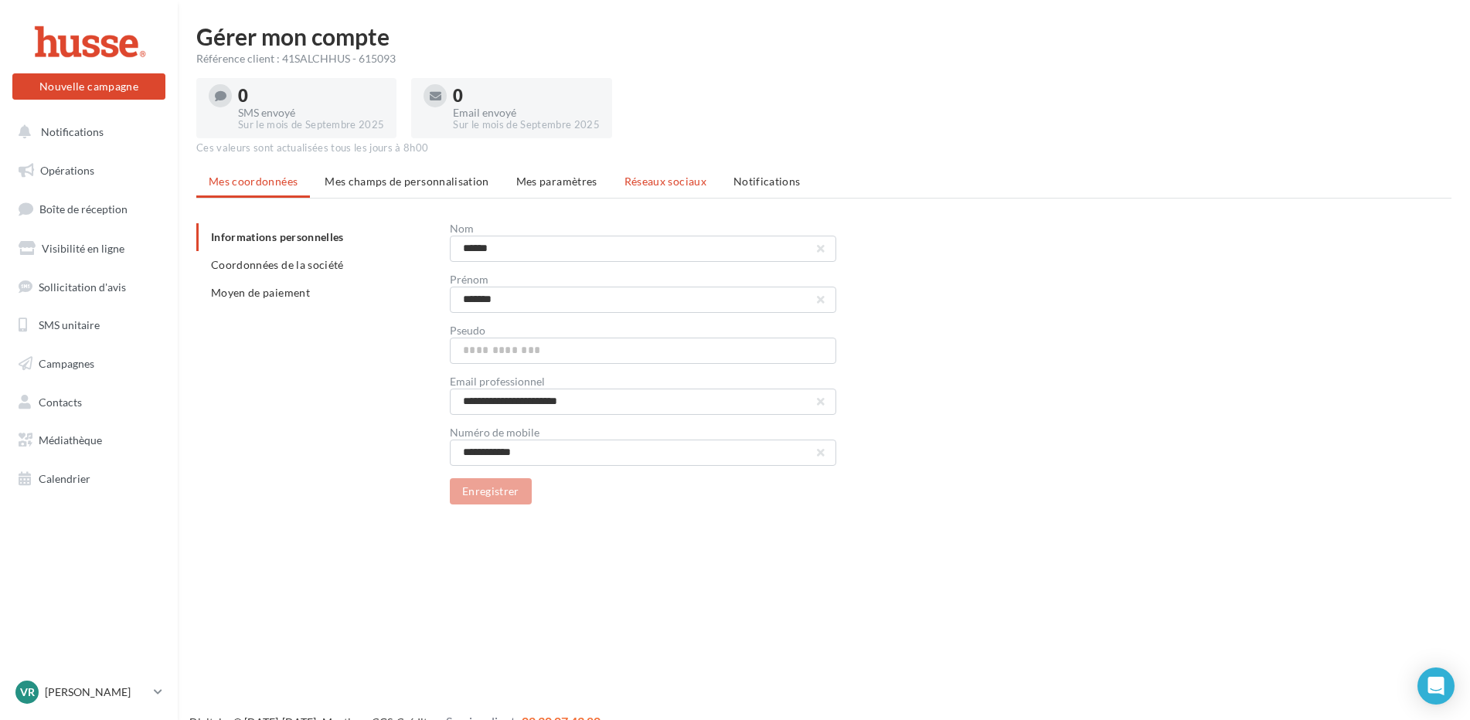
click at [651, 184] on span "Réseaux sociaux" at bounding box center [665, 181] width 82 height 13
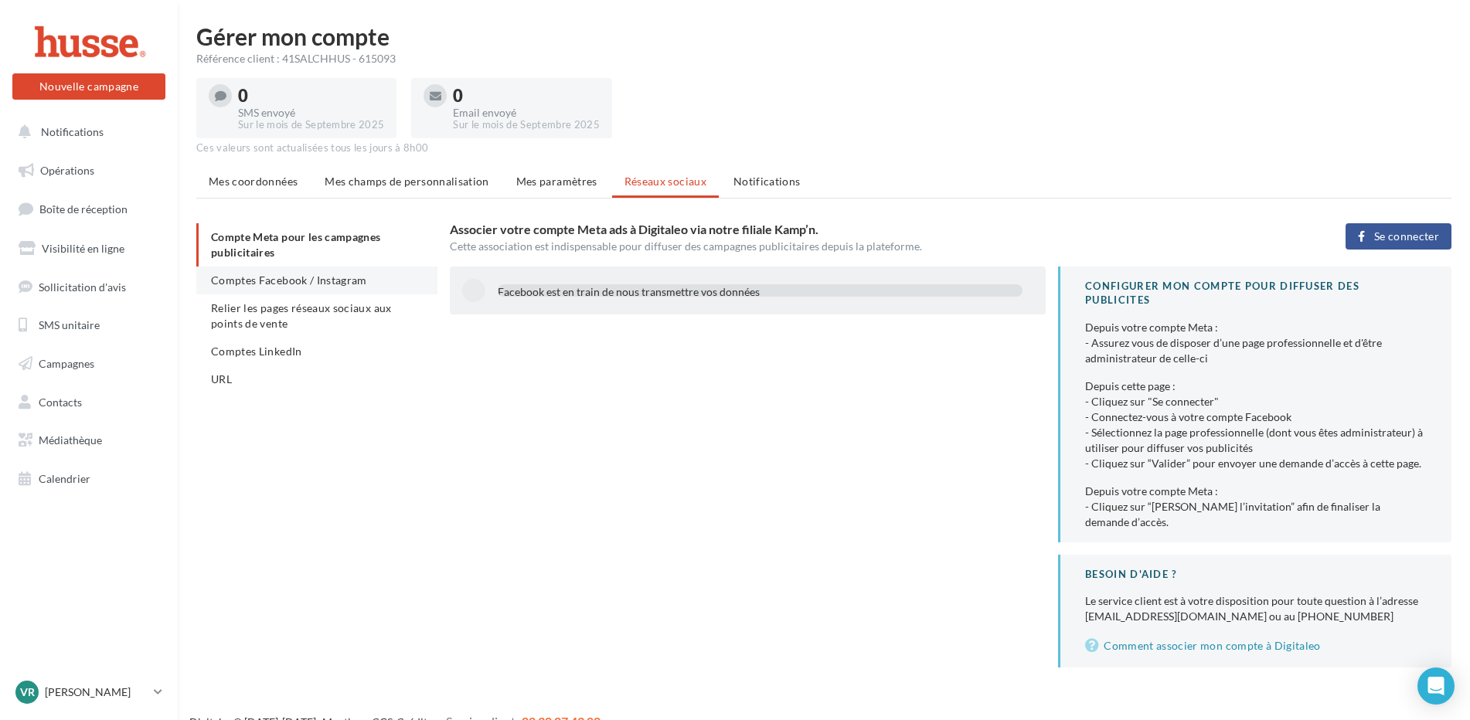
click at [240, 284] on span "Comptes Facebook / Instagram" at bounding box center [289, 280] width 156 height 13
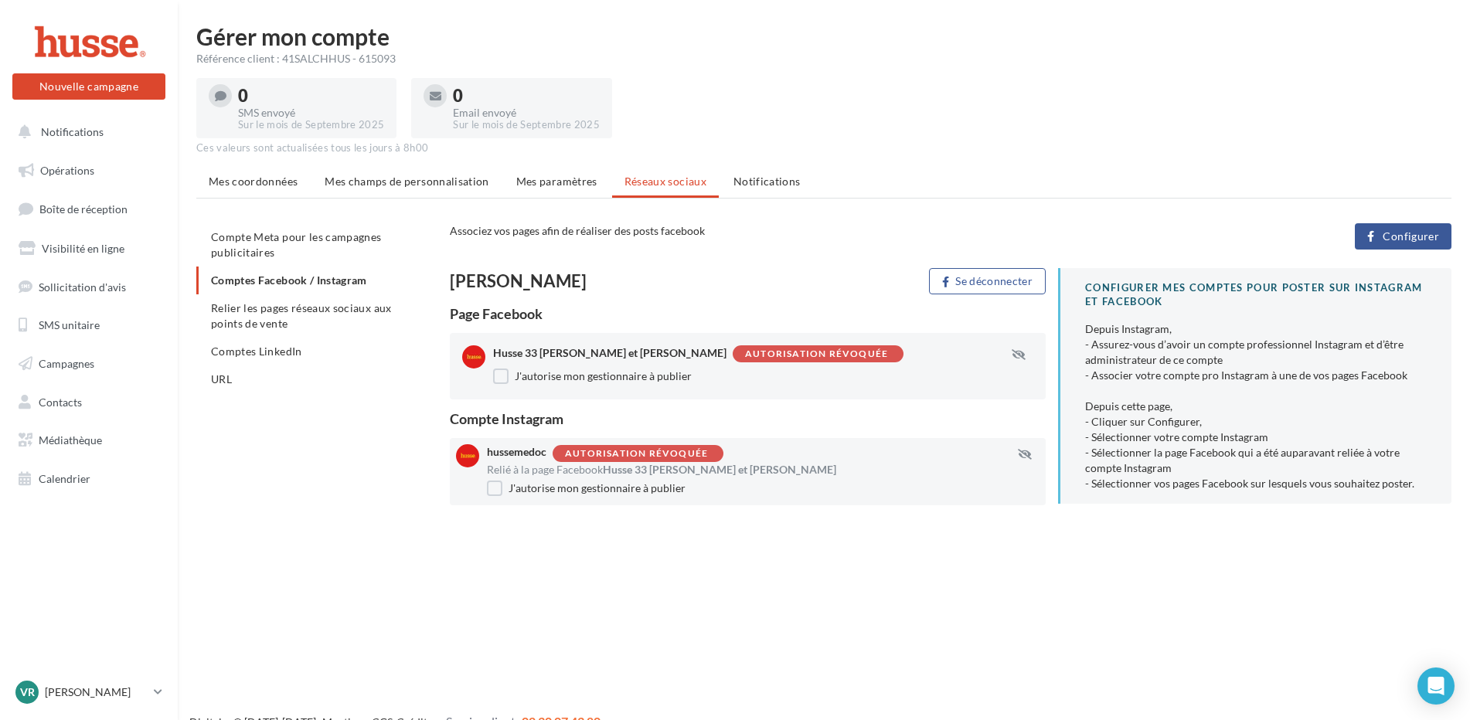
click at [1387, 233] on span "Configurer" at bounding box center [1410, 236] width 56 height 12
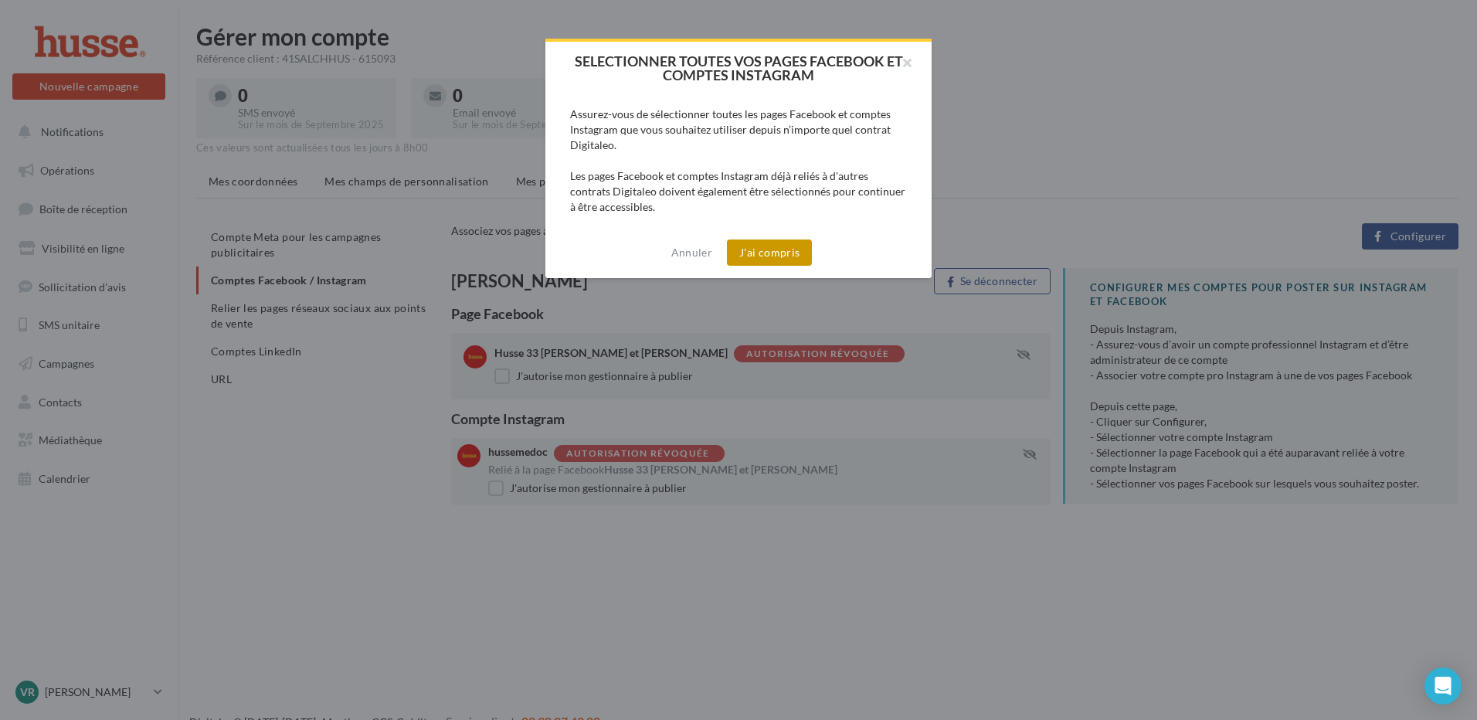
click at [779, 251] on button "J'ai compris" at bounding box center [769, 253] width 85 height 26
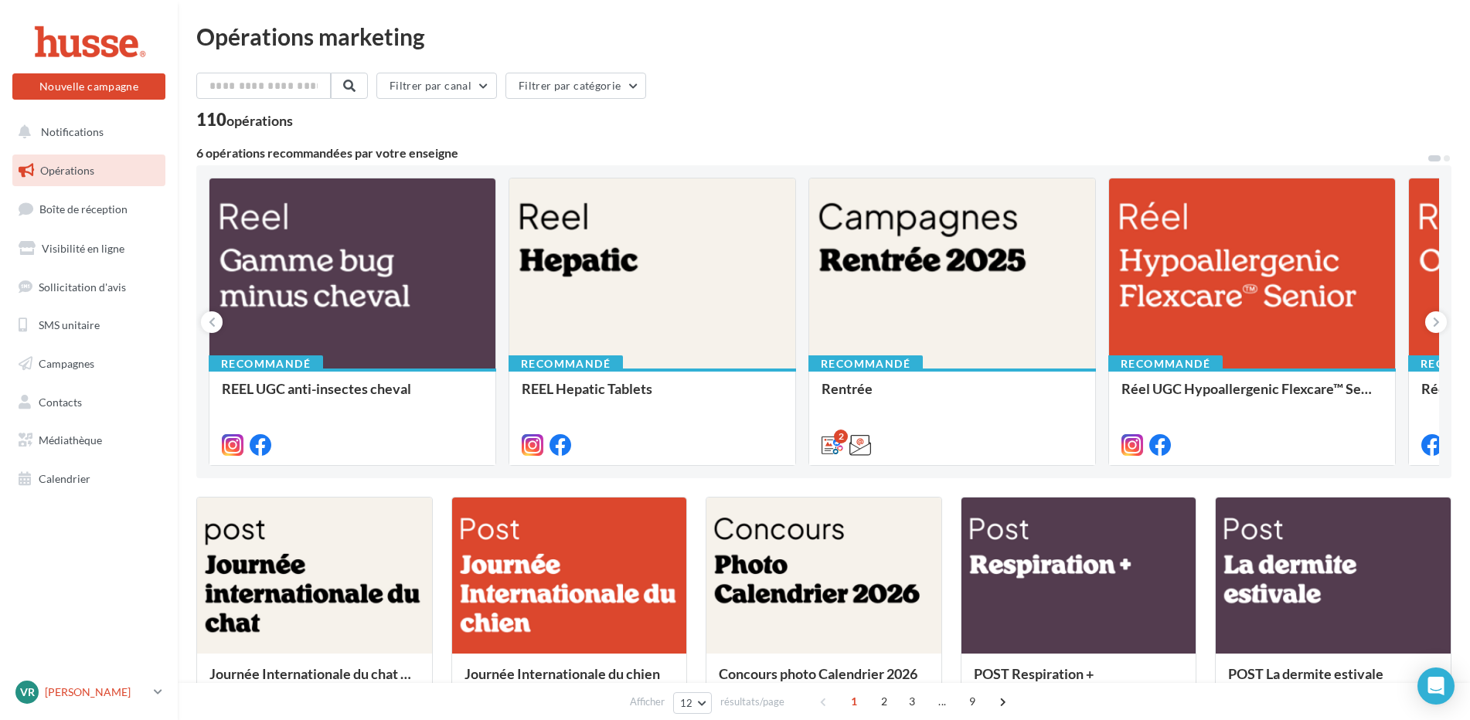
click at [66, 685] on p "[PERSON_NAME]" at bounding box center [96, 692] width 103 height 15
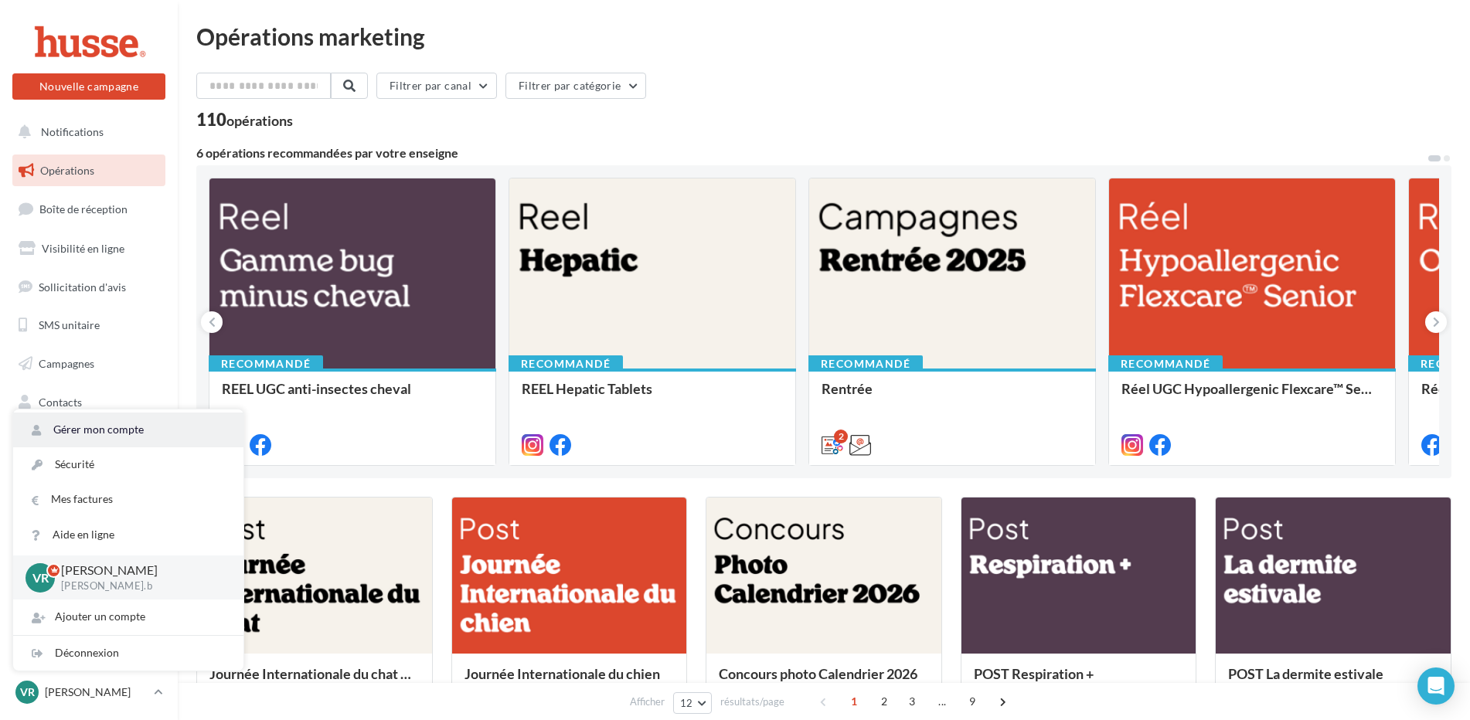
click at [87, 430] on link "Gérer mon compte" at bounding box center [128, 430] width 230 height 35
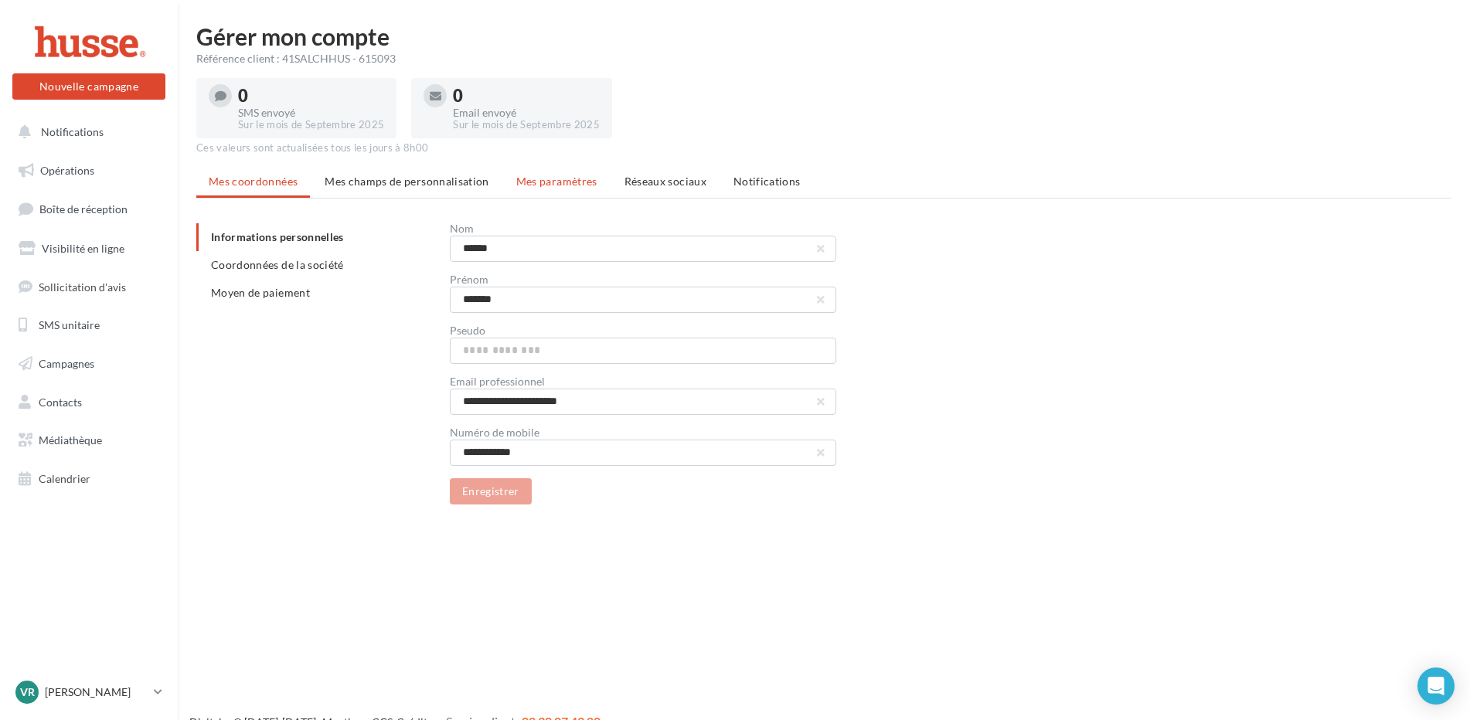
click at [525, 185] on span "Mes paramètres" at bounding box center [556, 181] width 81 height 13
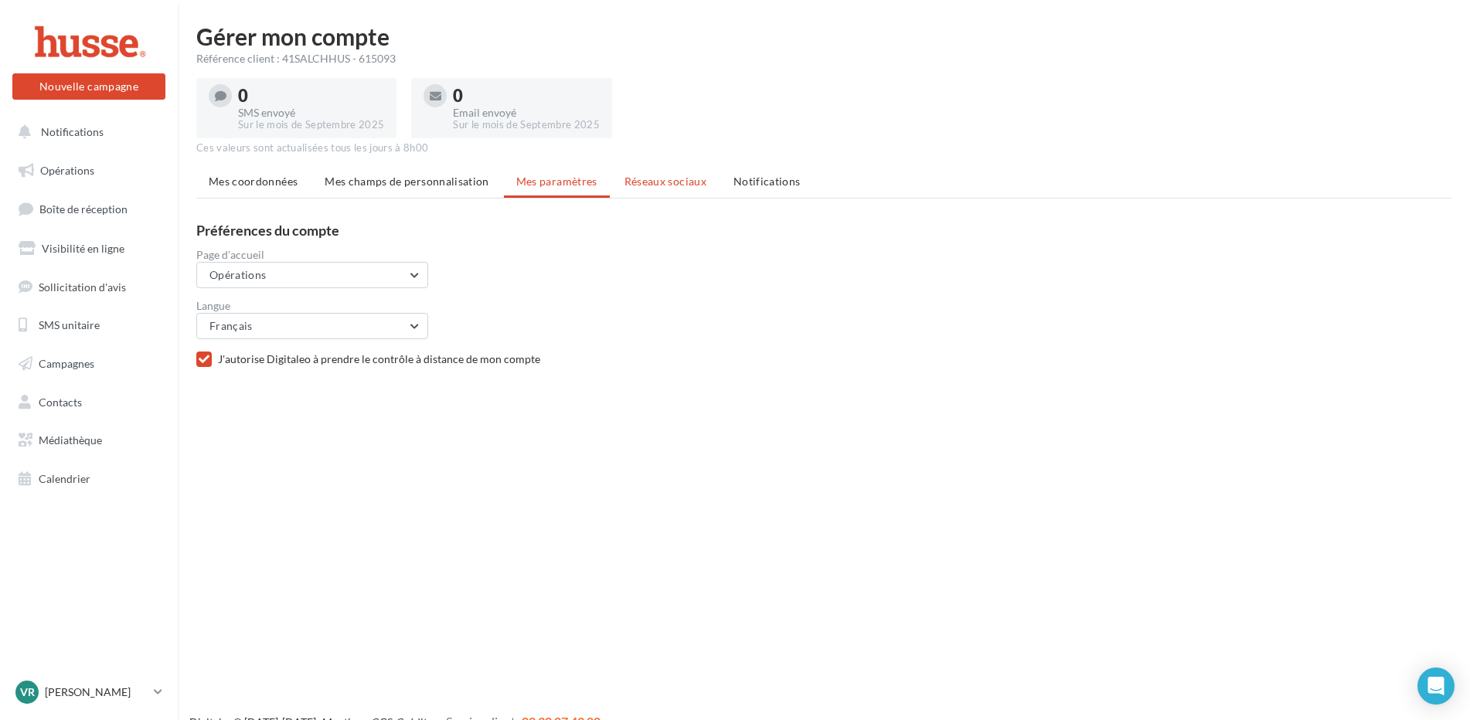
click at [647, 185] on span "Réseaux sociaux" at bounding box center [665, 181] width 82 height 13
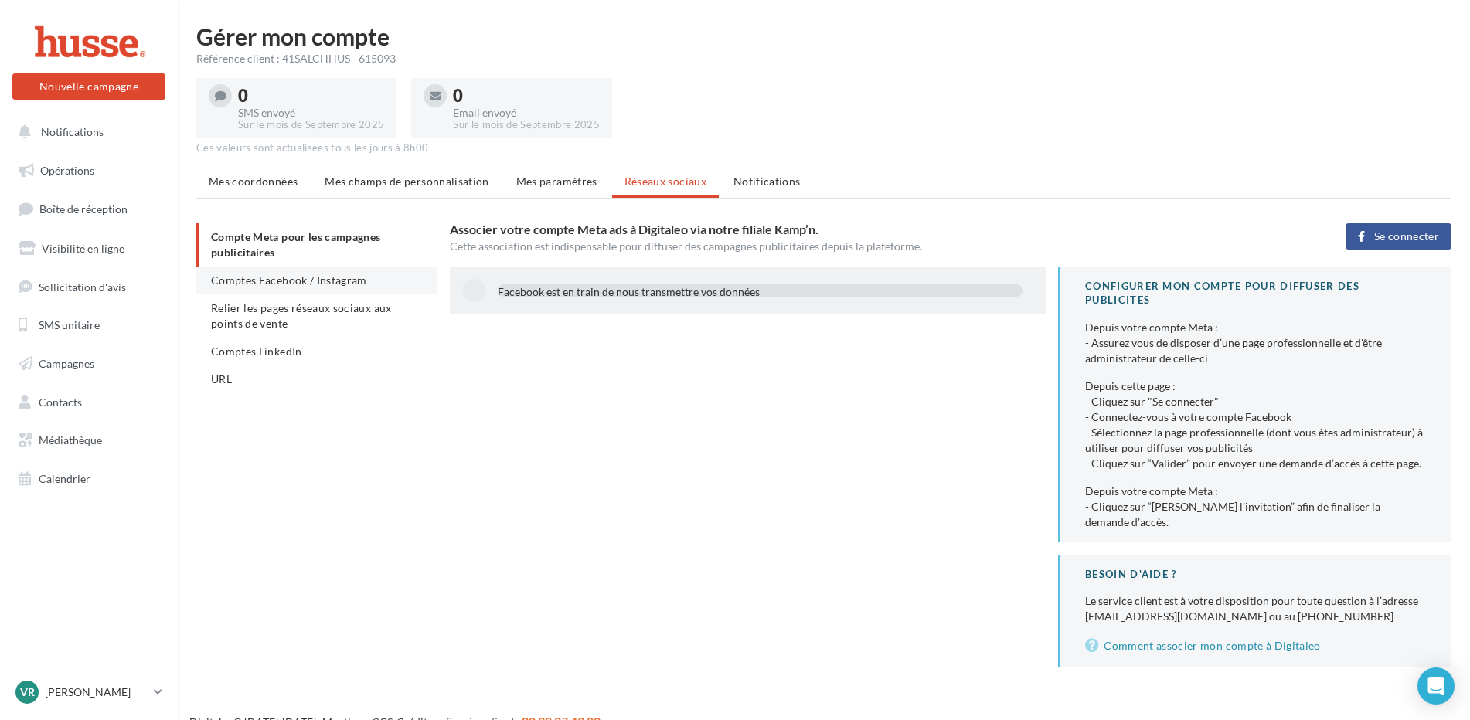
click at [267, 289] on li "Comptes Facebook / Instagram" at bounding box center [316, 281] width 241 height 28
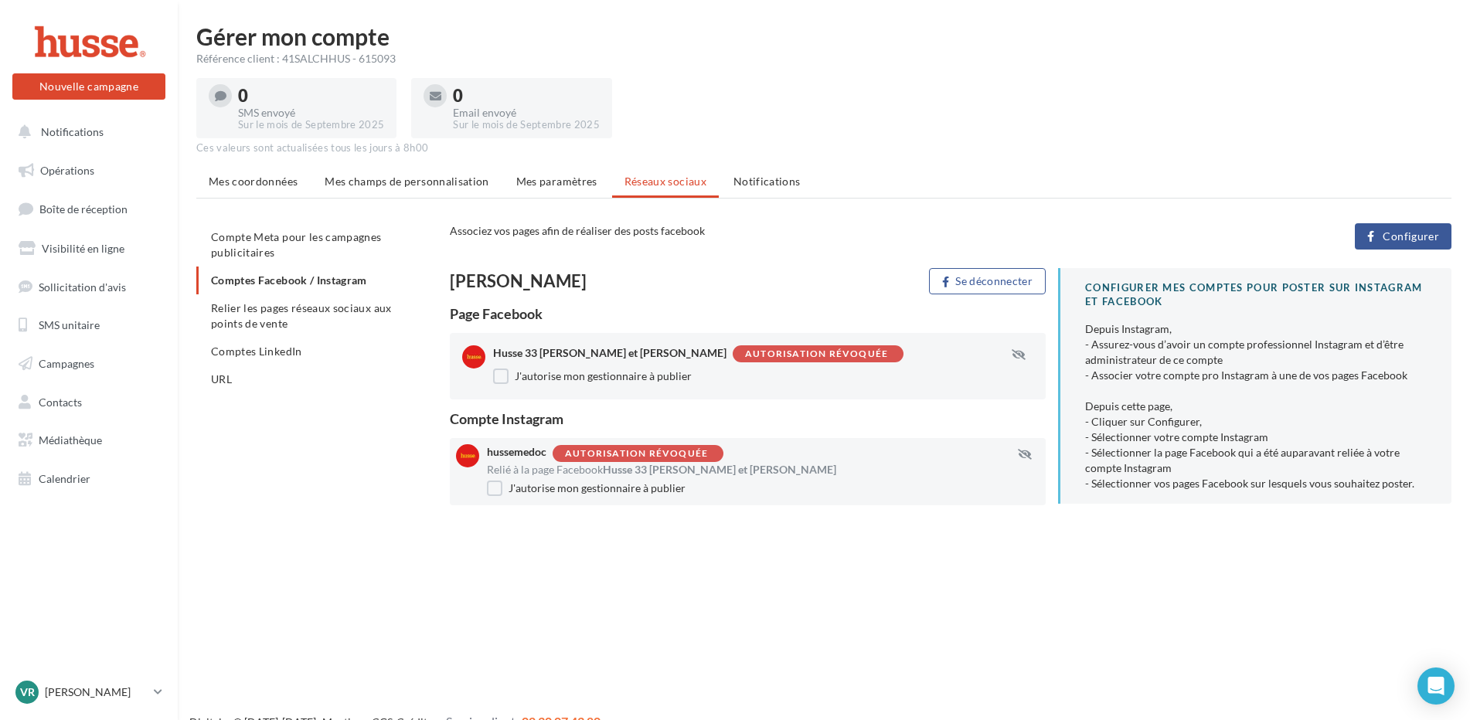
click at [745, 358] on div "Autorisation révoquée" at bounding box center [816, 354] width 143 height 10
click at [635, 457] on div "Autorisation révoquée" at bounding box center [636, 454] width 143 height 10
click at [324, 317] on li "Relier les pages réseaux sociaux aux points de vente" at bounding box center [316, 315] width 241 height 43
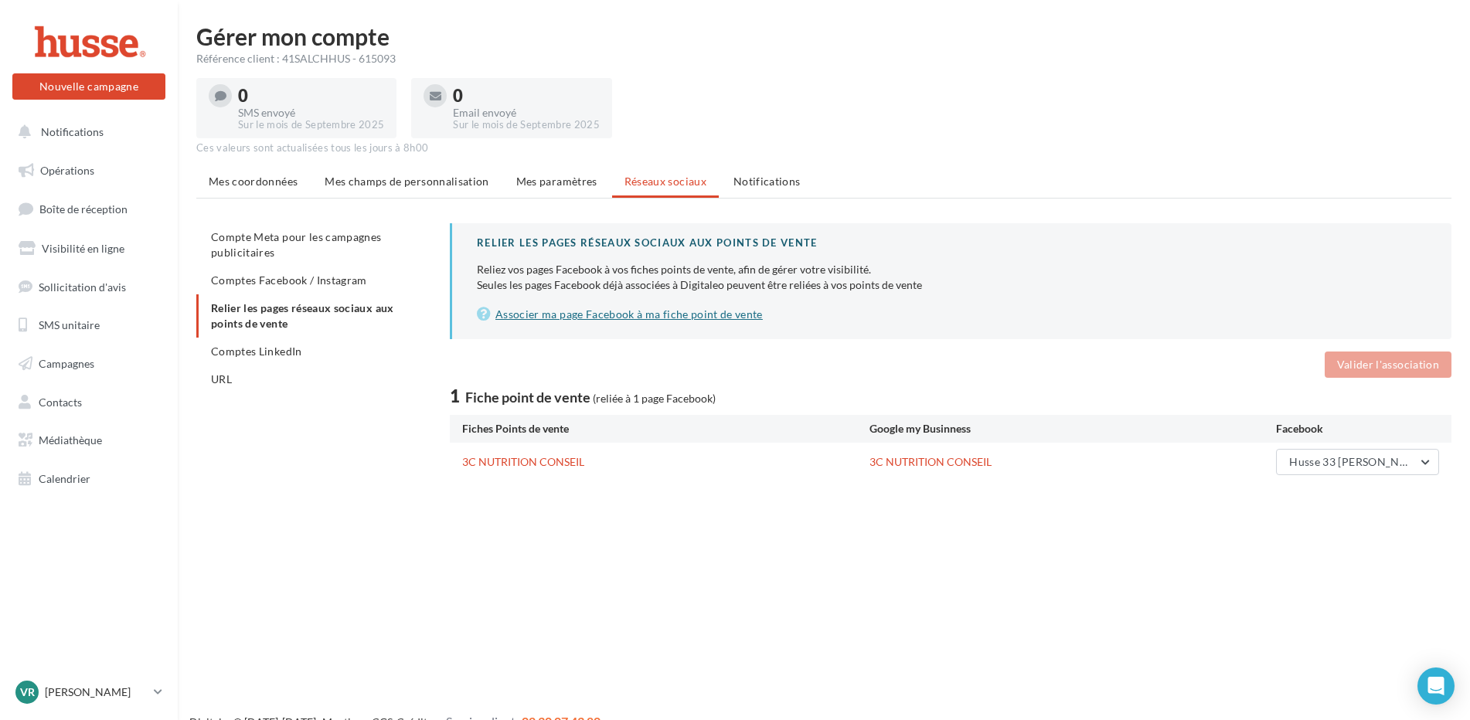
click at [632, 309] on link "Associer ma page Facebook à ma fiche point de vente" at bounding box center [952, 314] width 950 height 19
click at [528, 464] on link "3C NUTRITION CONSEIL" at bounding box center [523, 461] width 122 height 13
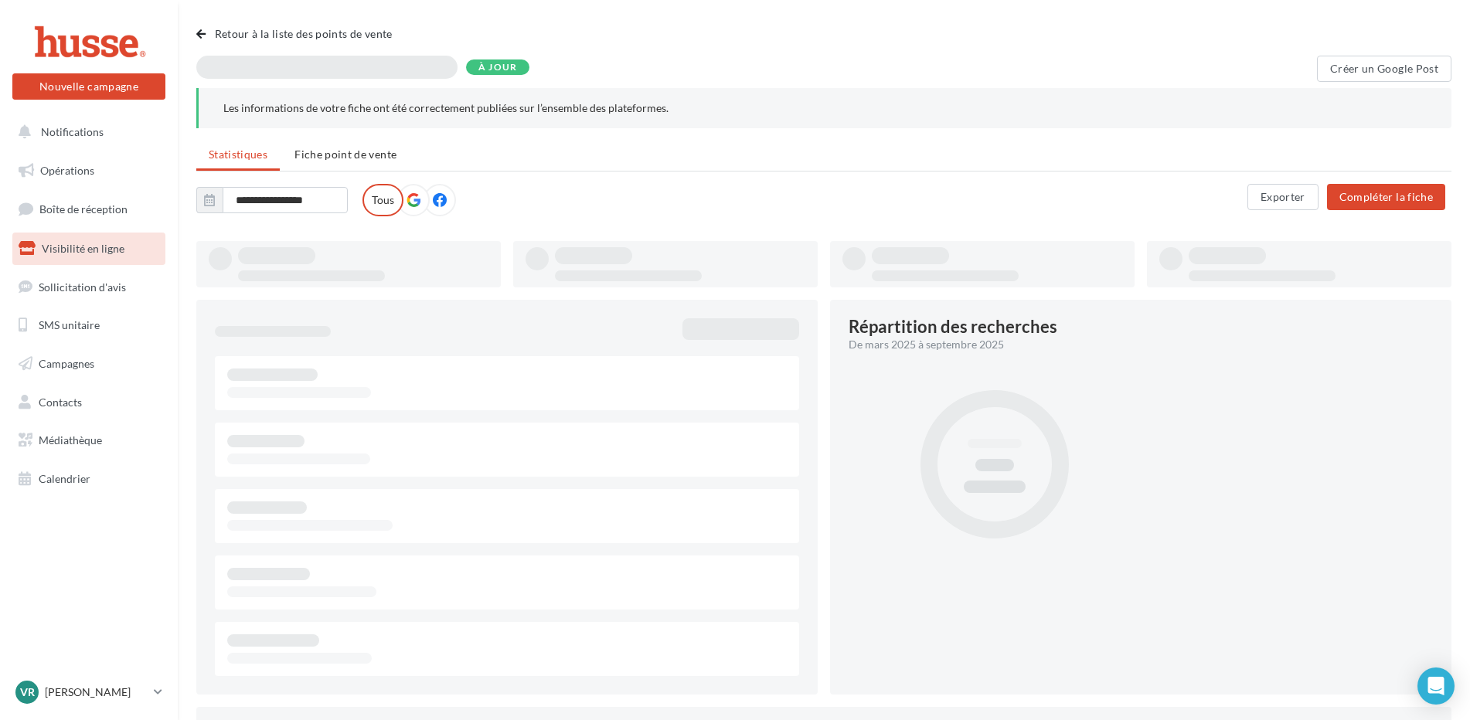
type input "**********"
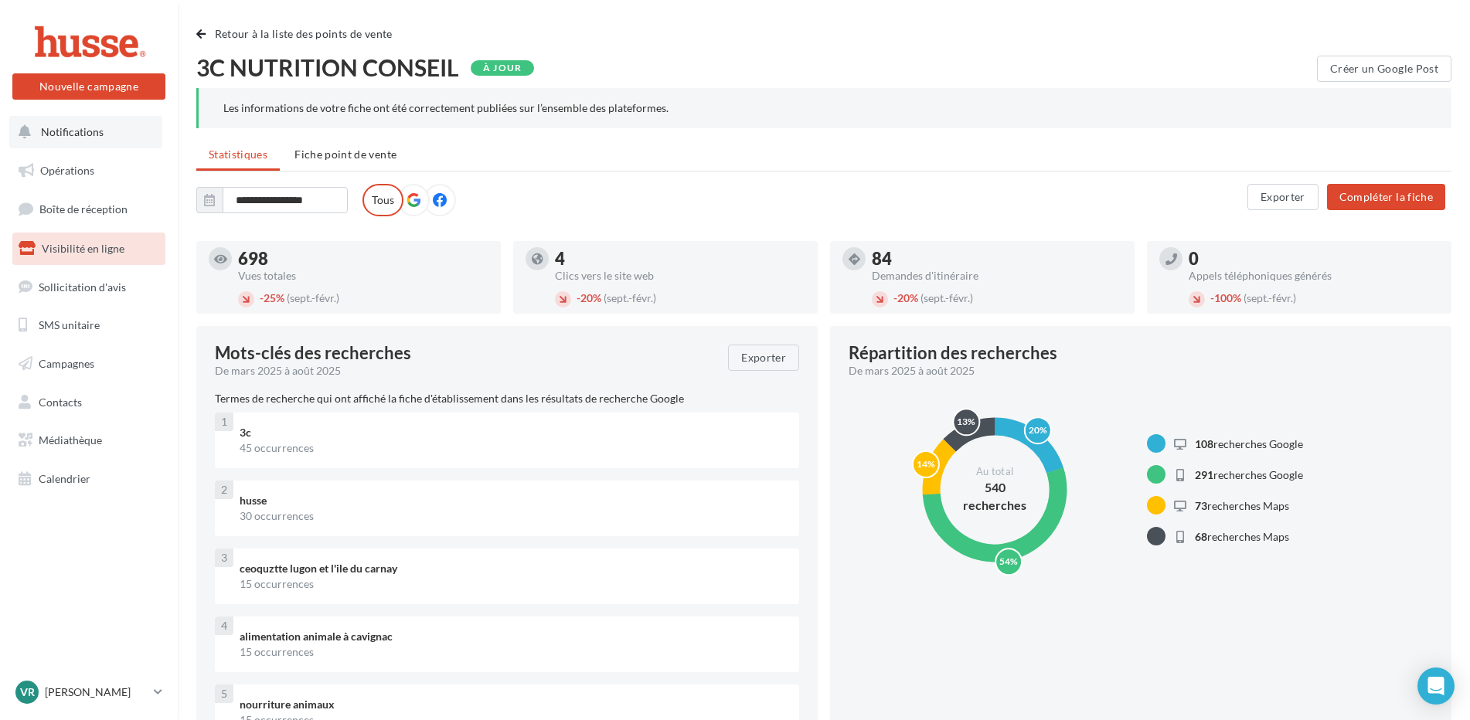
click at [62, 132] on span "Notifications" at bounding box center [72, 131] width 63 height 13
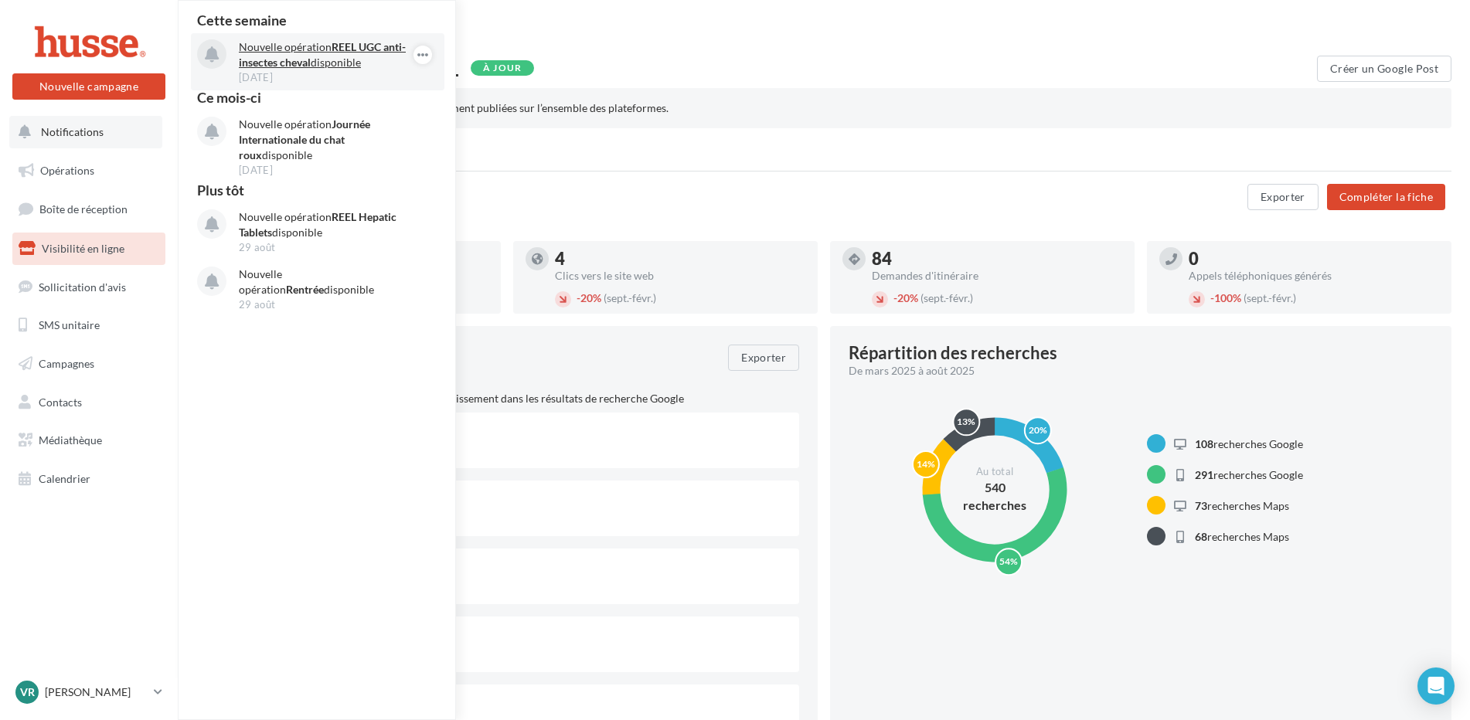
click at [300, 64] on strong "REEL UGC anti-insectes cheval" at bounding box center [322, 54] width 167 height 29
